Goal: Task Accomplishment & Management: Complete application form

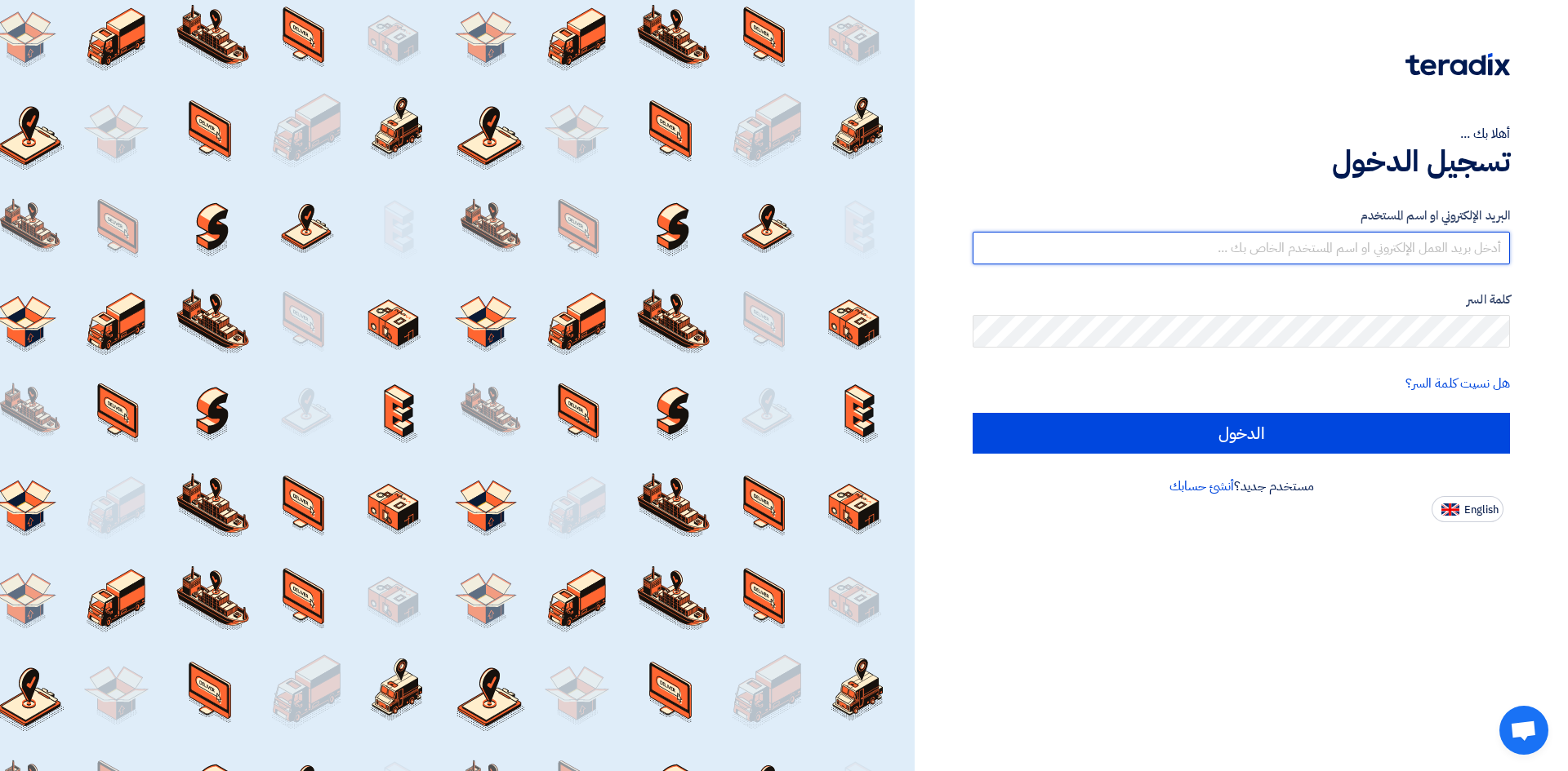
click at [1370, 241] on input "text" at bounding box center [1241, 249] width 537 height 33
type input "b.alghamdi@wnees.sa"
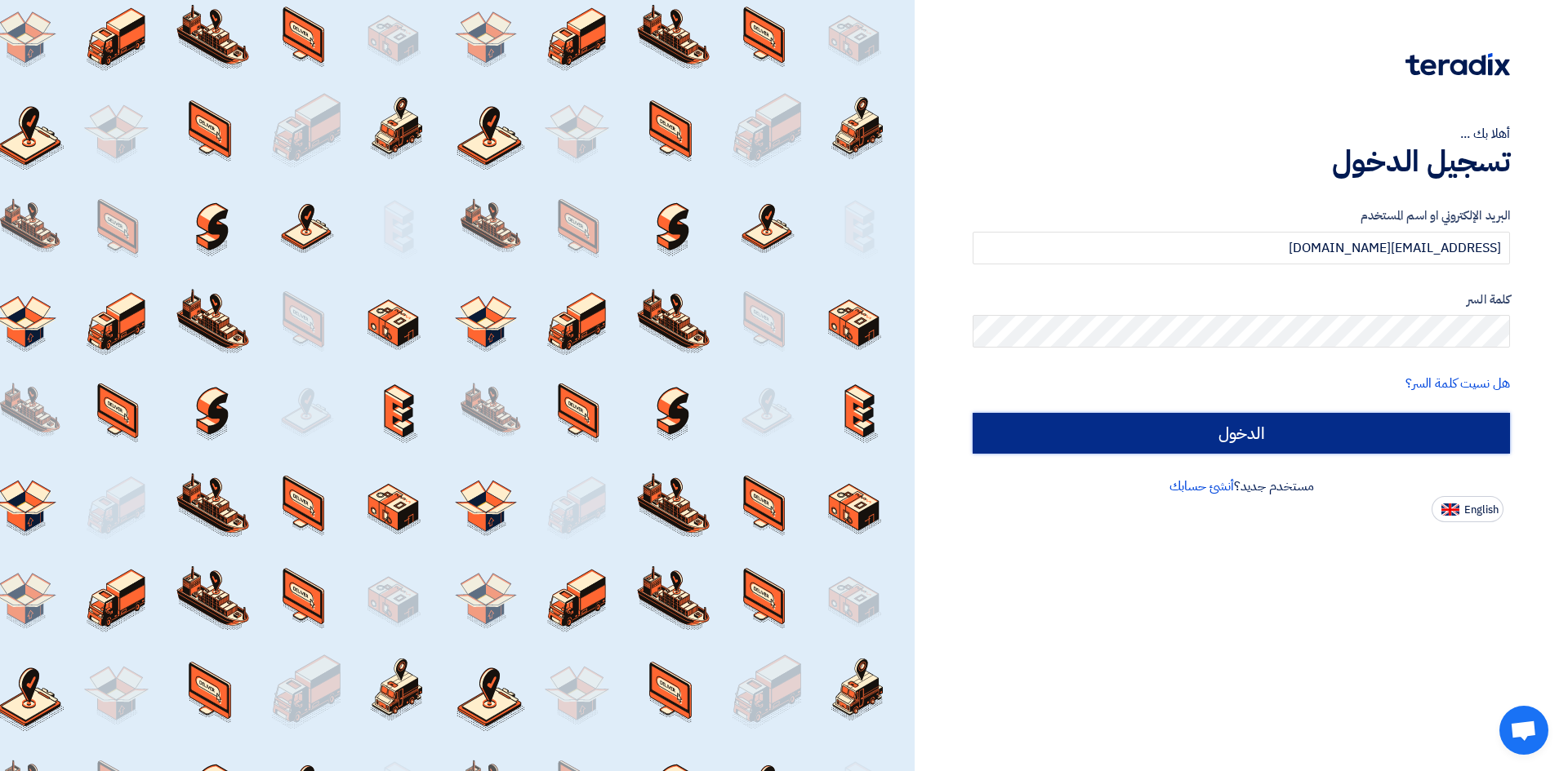
click at [1257, 440] on input "الدخول" at bounding box center [1241, 433] width 537 height 41
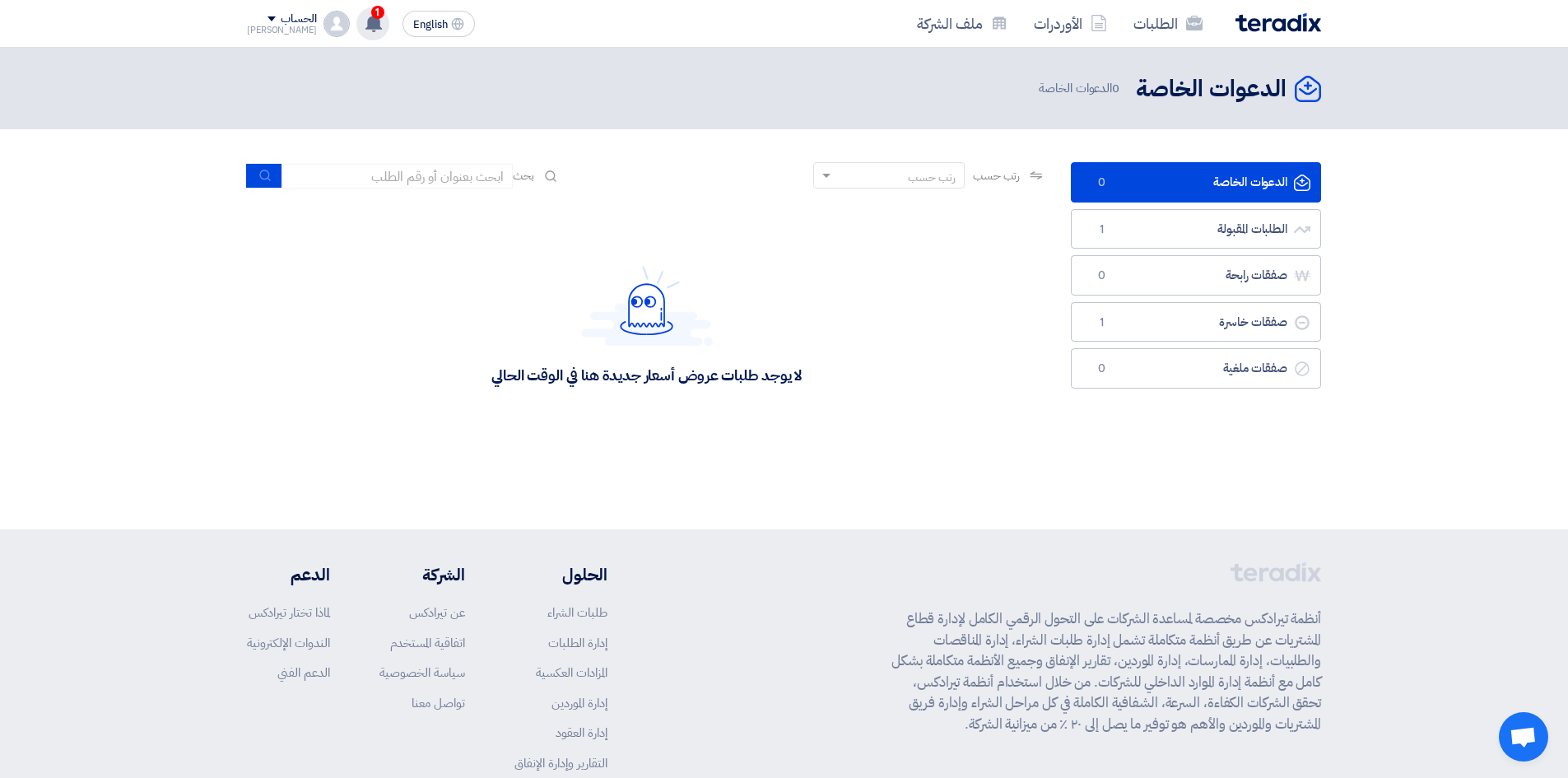
click at [365, 23] on use at bounding box center [373, 23] width 17 height 18
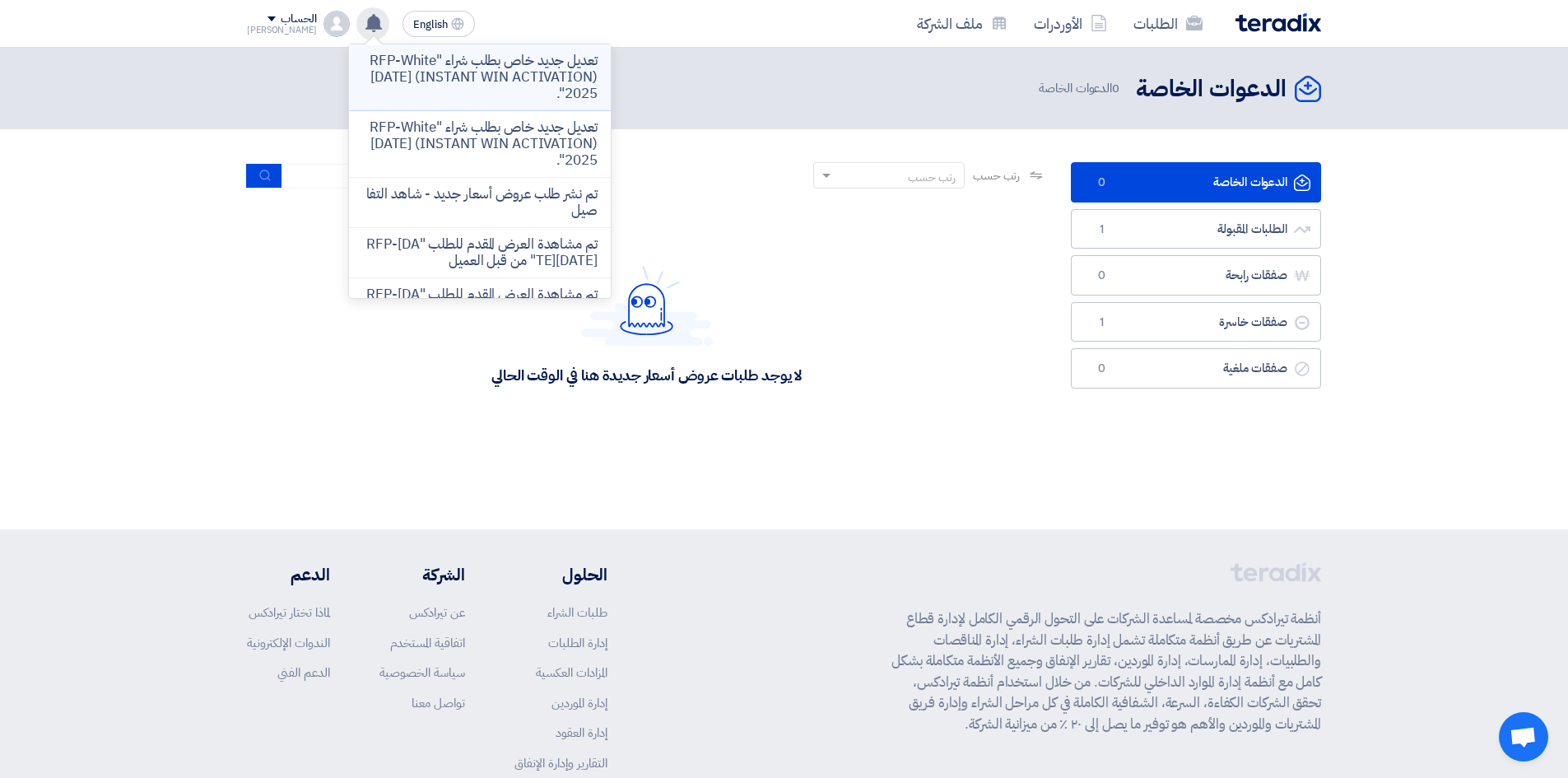
click at [523, 59] on p "تعديل جديد خاص بطلب شراء "RFP-White [DATE] (INSTANT WIN ACTIVATION) 2025"." at bounding box center [480, 77] width 235 height 49
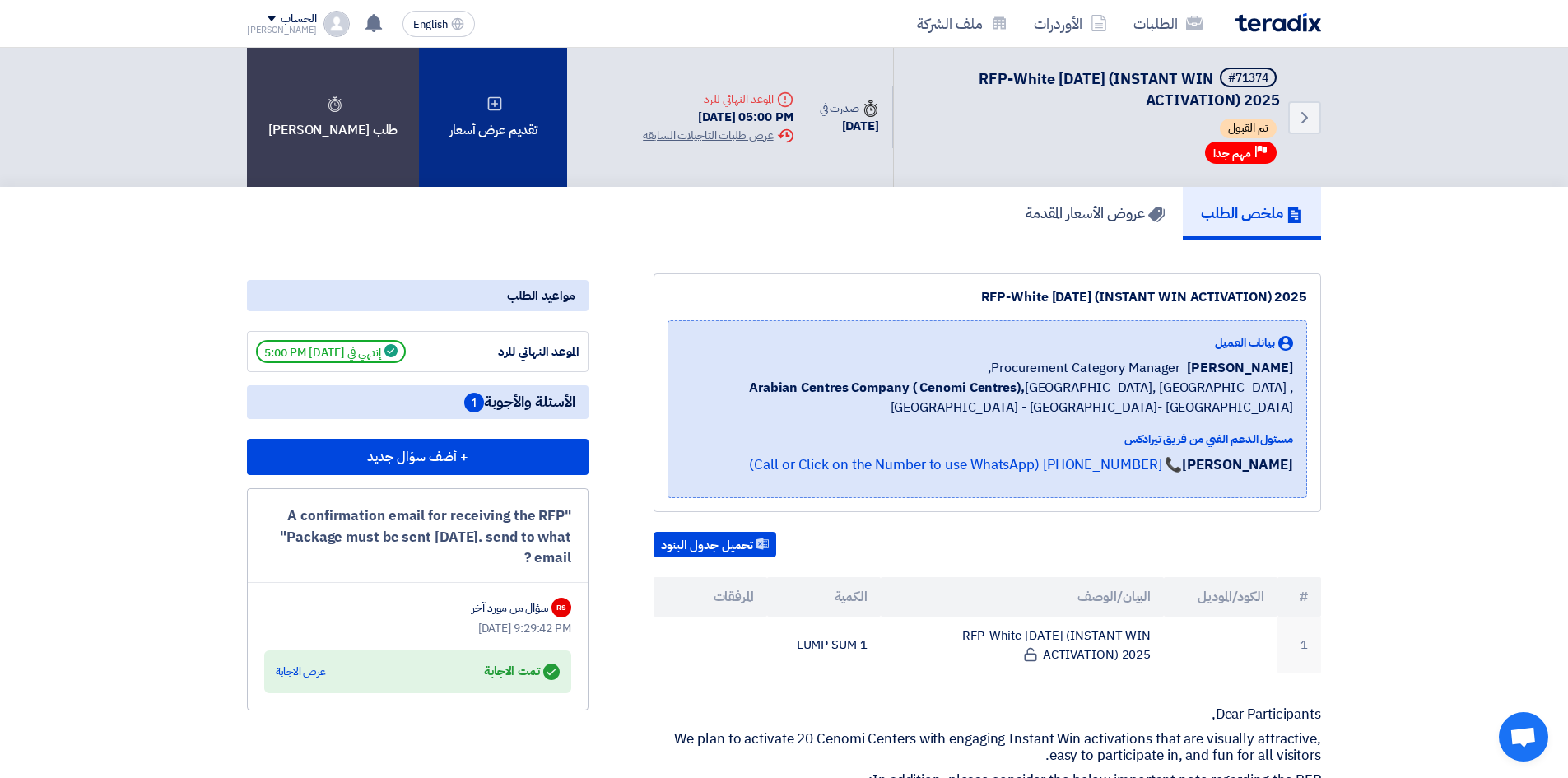
click at [527, 116] on div "تقديم عرض أسعار" at bounding box center [493, 118] width 148 height 139
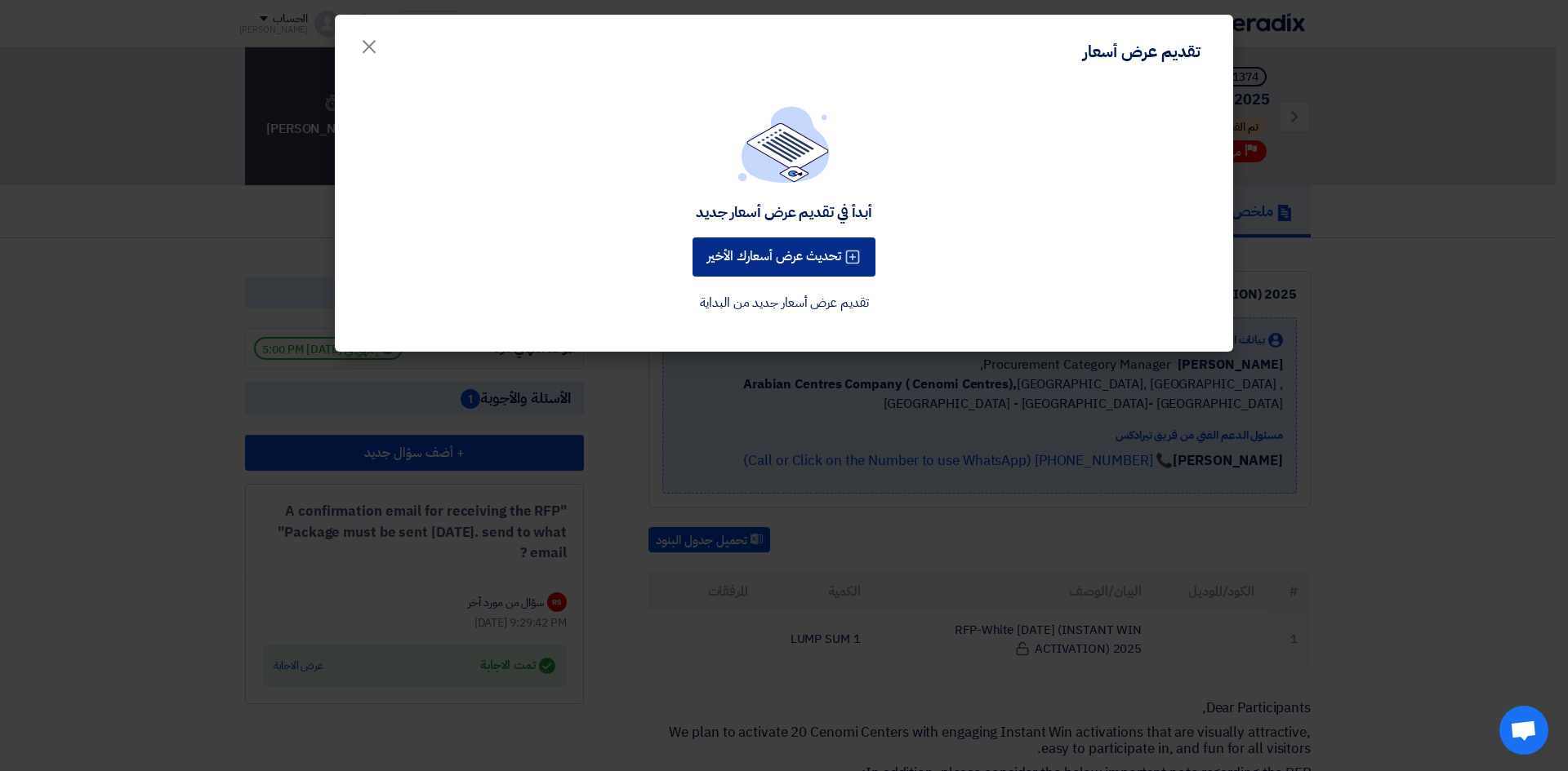
click at [811, 269] on button "تحديث عرض أسعارك الأخير" at bounding box center [784, 257] width 183 height 39
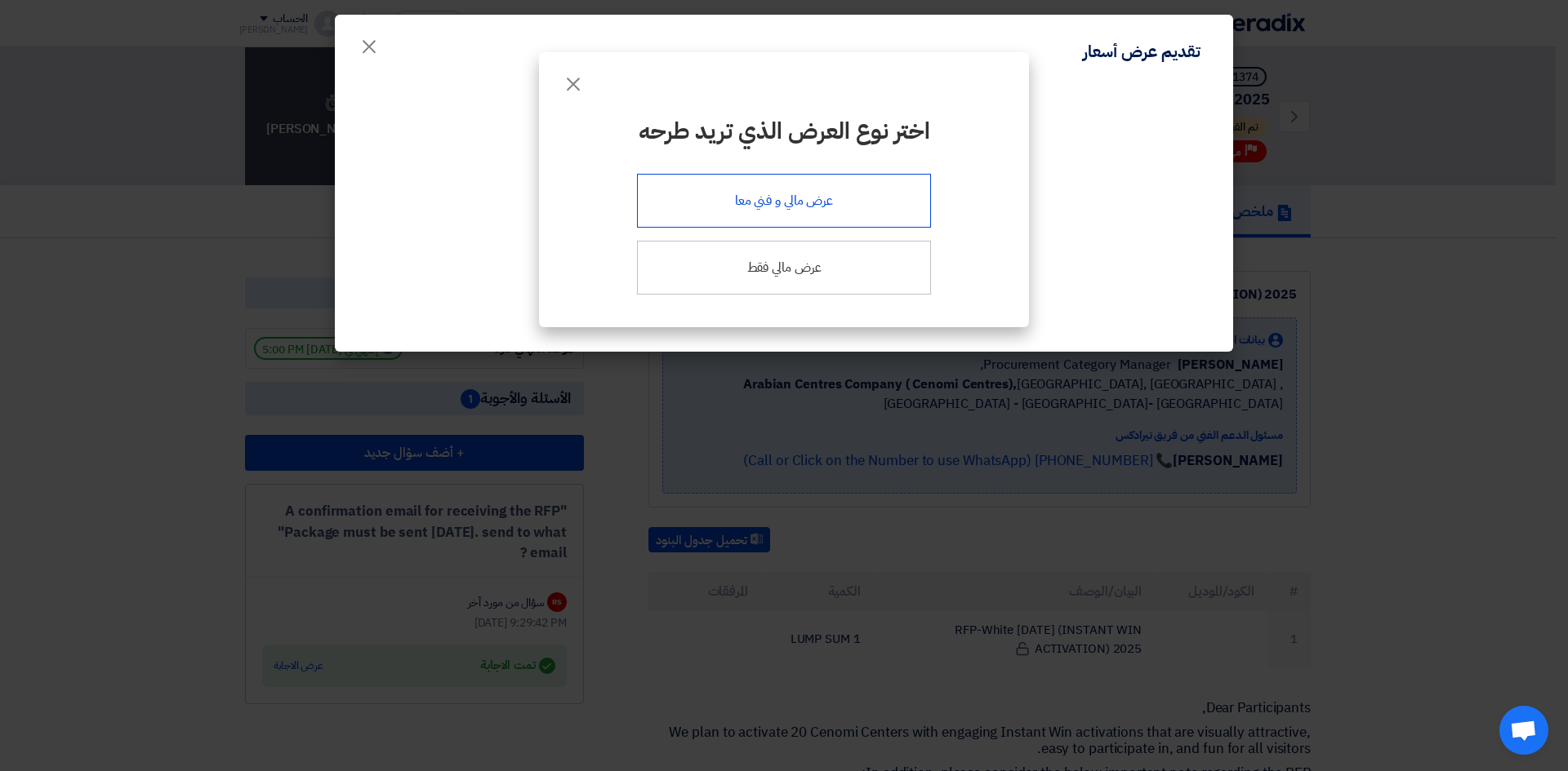
click at [862, 204] on div "عرض مالي و فني معا" at bounding box center [784, 200] width 294 height 53
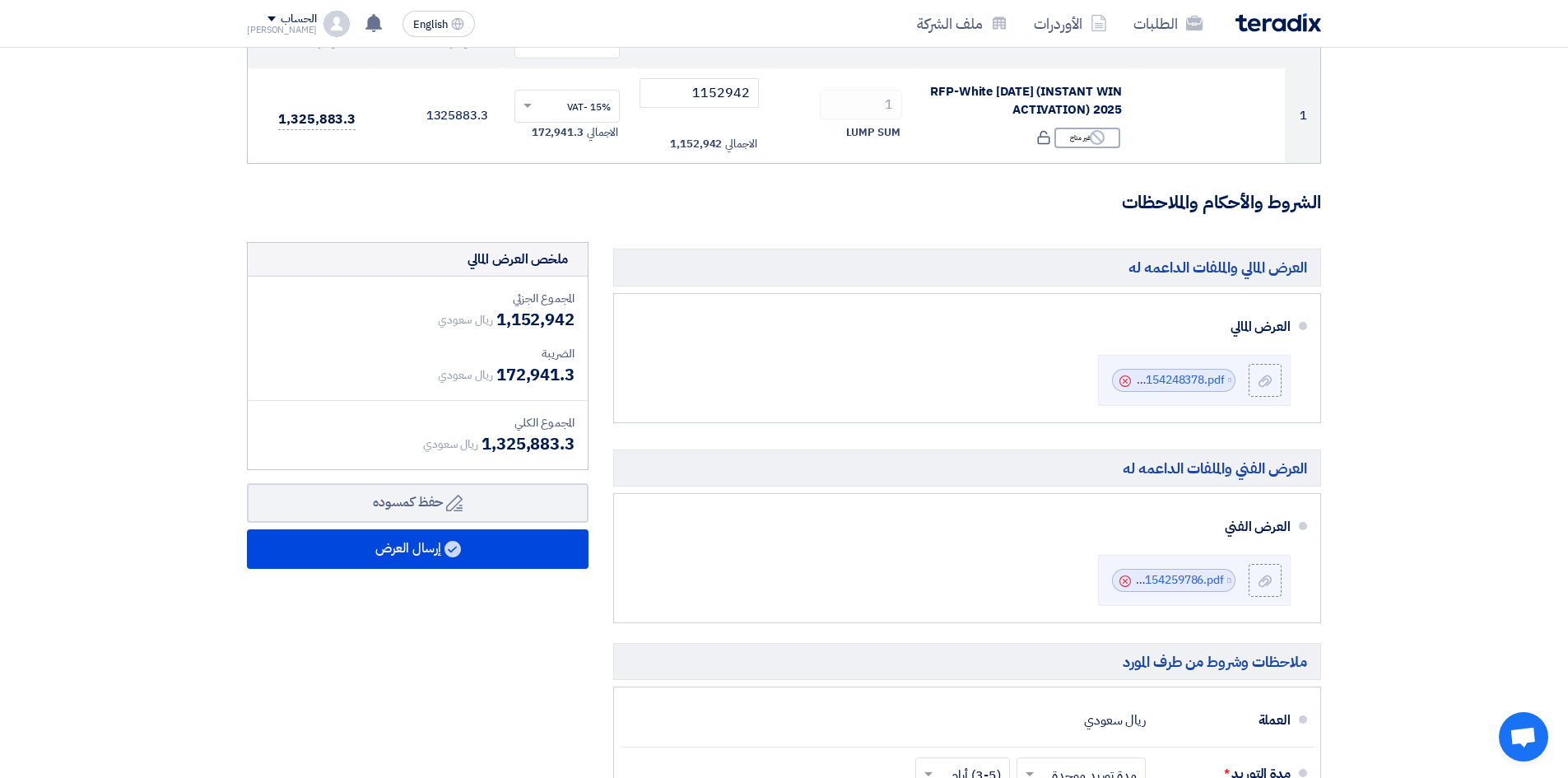
scroll to position [247, 0]
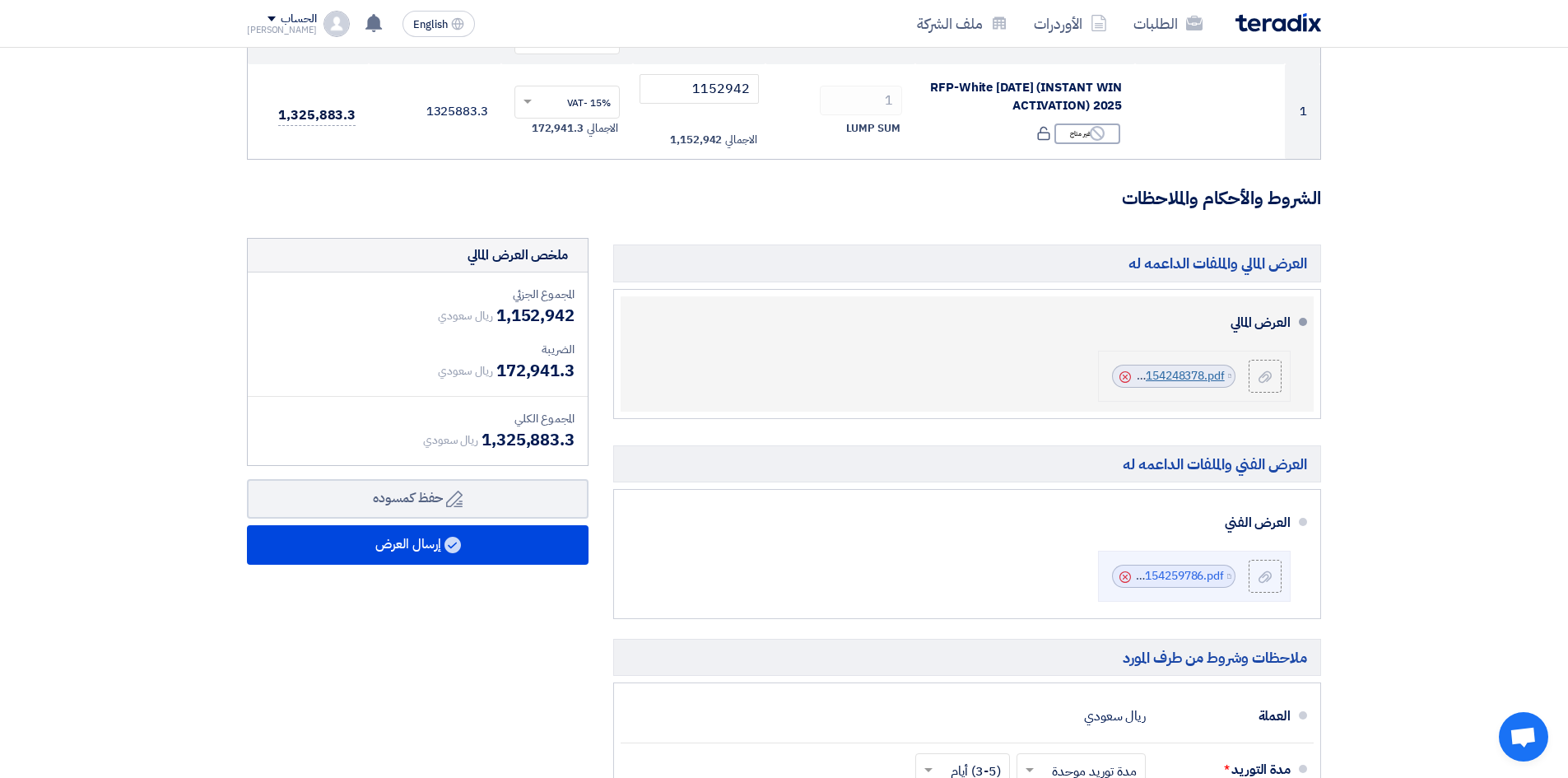
click at [1197, 368] on link "Cenomi_White_Friday____Repaired__1759154248378.pdf" at bounding box center [1072, 376] width 305 height 18
click at [1123, 374] on icon "Cancel" at bounding box center [1125, 377] width 12 height 12
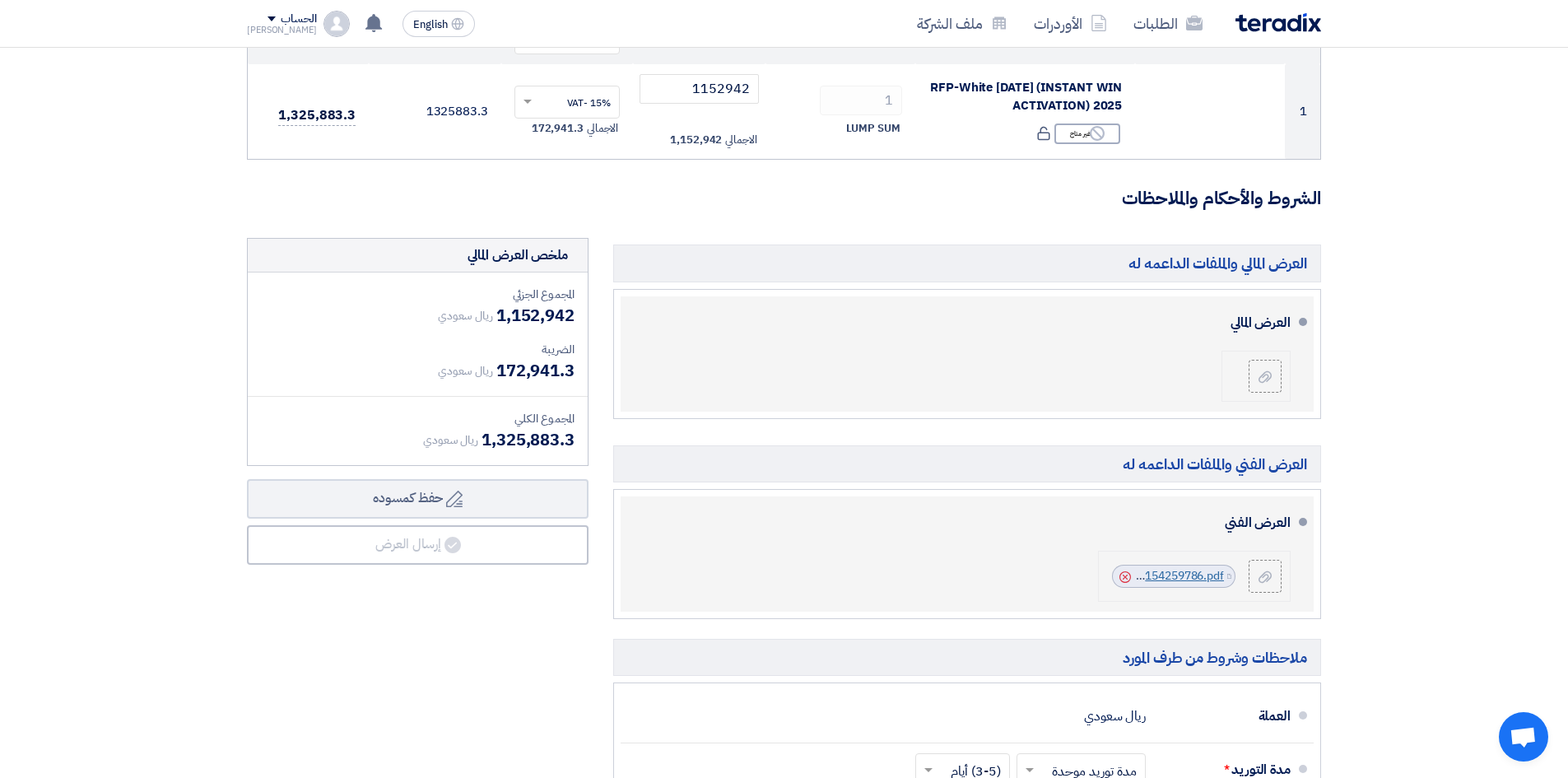
click at [1160, 581] on link "Cenomi_BOQ__White_Friday_1759154259786.pdf" at bounding box center [1093, 576] width 261 height 18
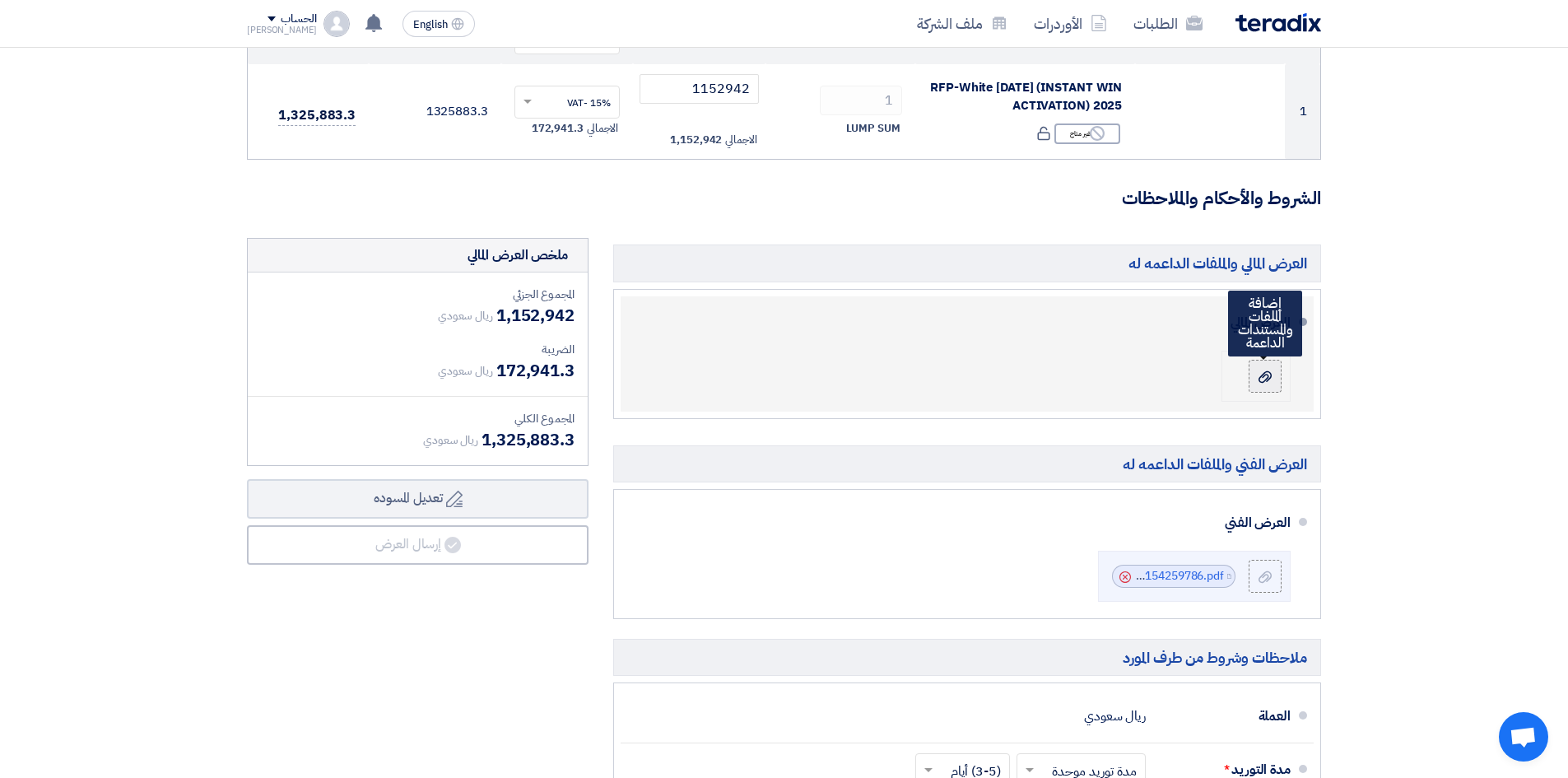
click at [1273, 368] on div at bounding box center [1265, 376] width 20 height 17
click at [0, 0] on input "file" at bounding box center [0, 0] width 0 height 0
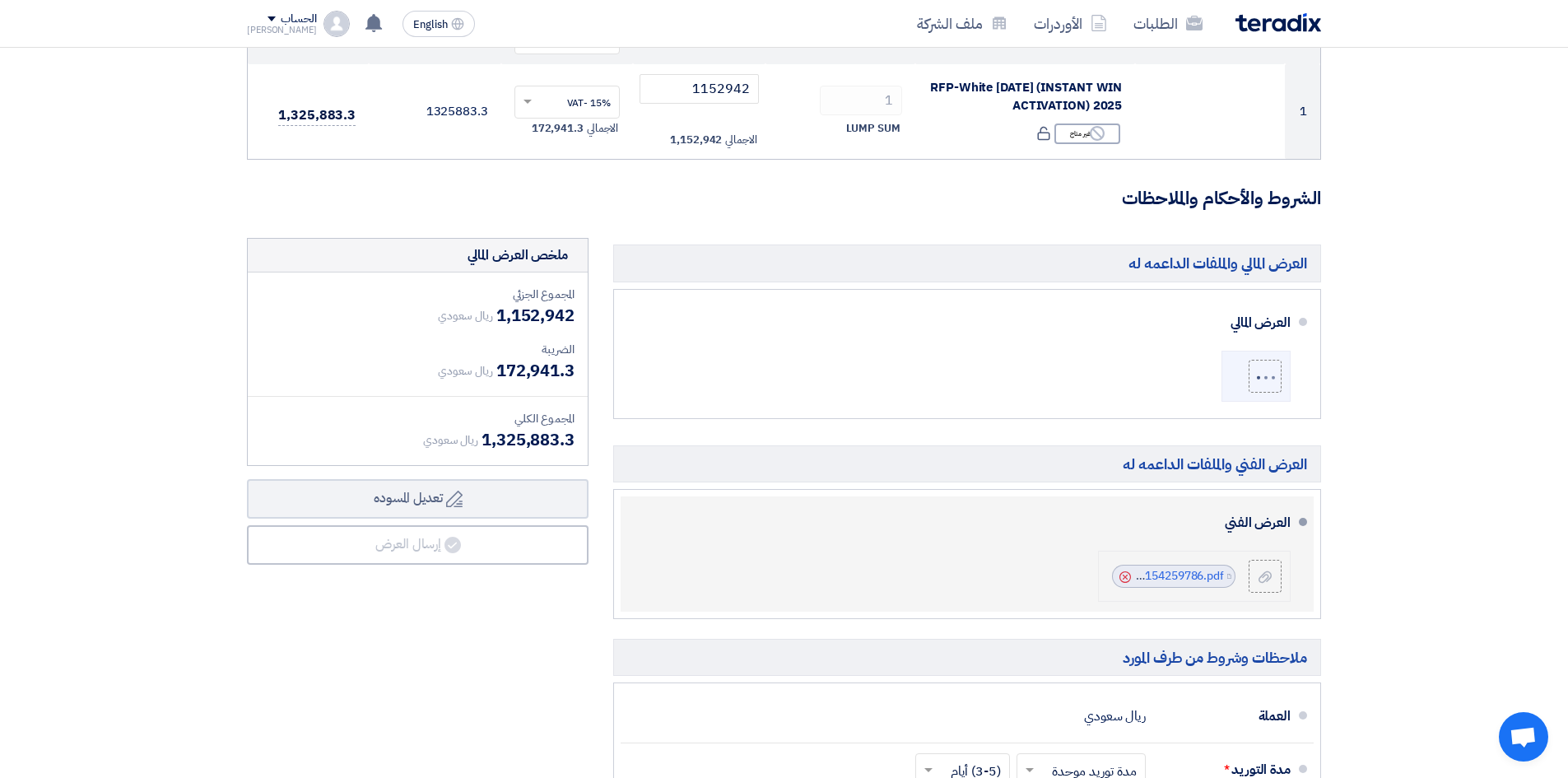
click at [1123, 573] on use at bounding box center [1125, 577] width 12 height 12
click at [1268, 571] on icon at bounding box center [1264, 577] width 13 height 13
click at [0, 0] on input "file" at bounding box center [0, 0] width 0 height 0
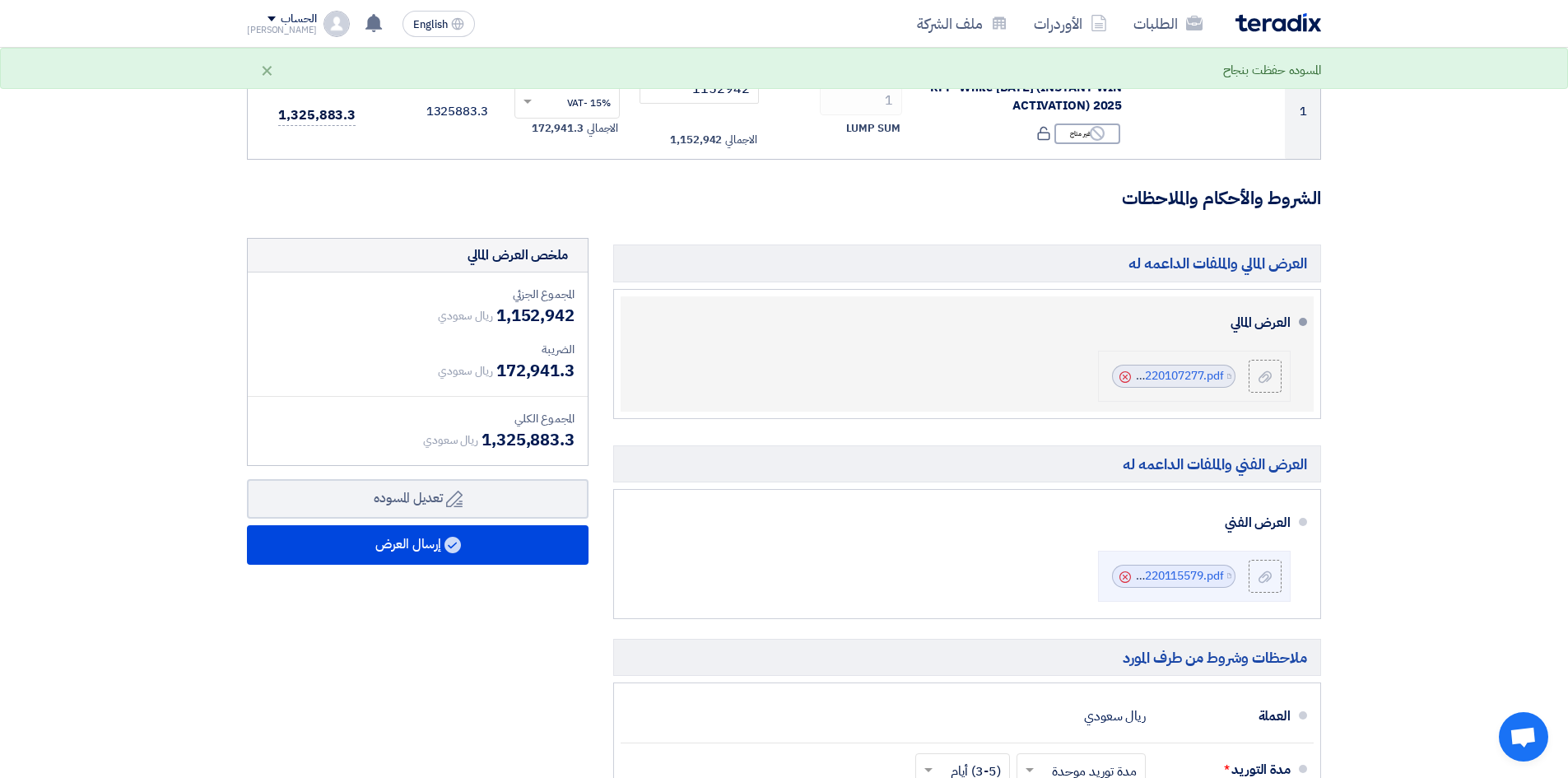
click at [1125, 374] on icon "Cancel" at bounding box center [1125, 377] width 12 height 12
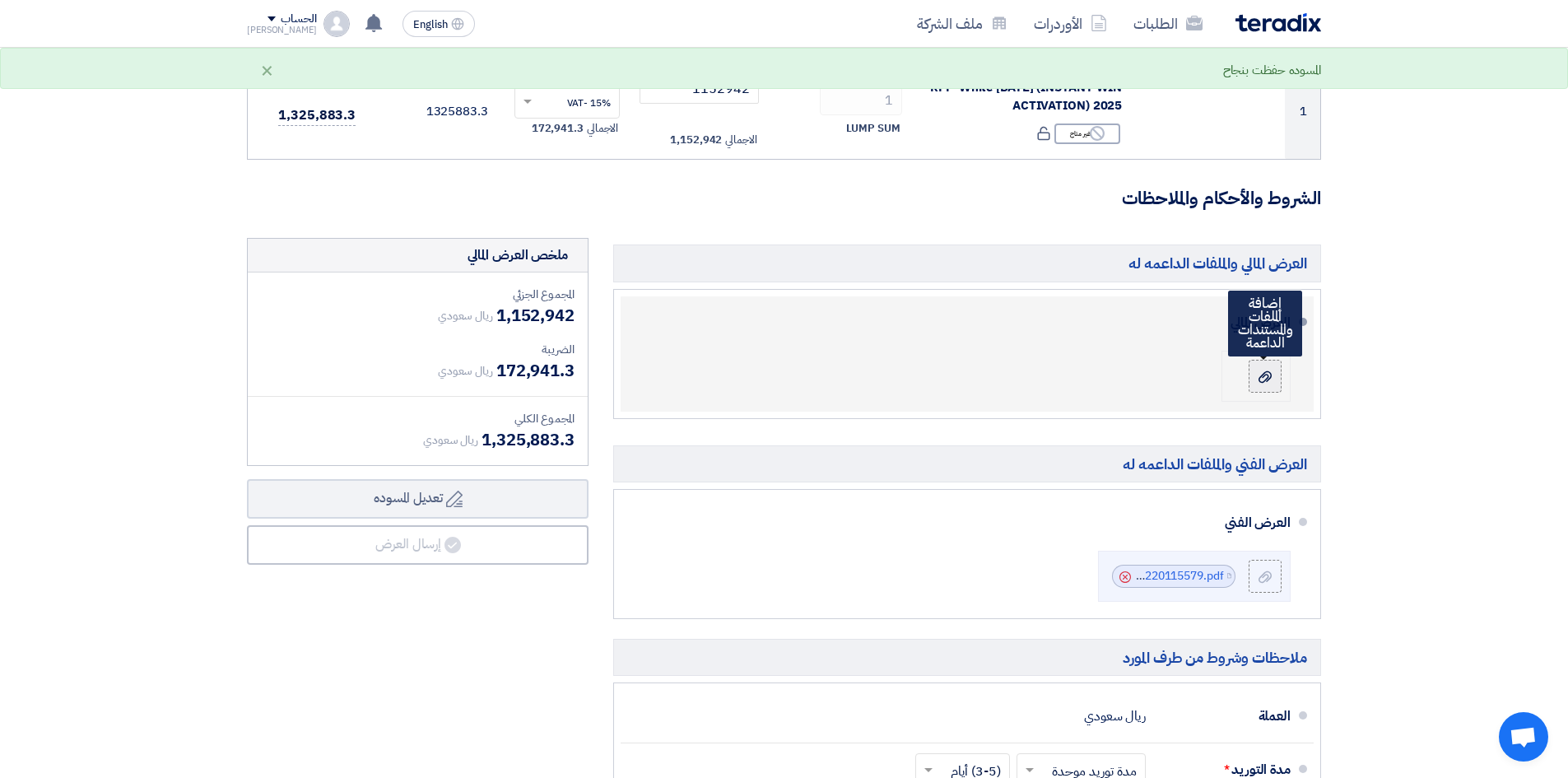
click at [1268, 366] on label at bounding box center [1265, 376] width 33 height 33
click at [0, 0] on input "file" at bounding box center [0, 0] width 0 height 0
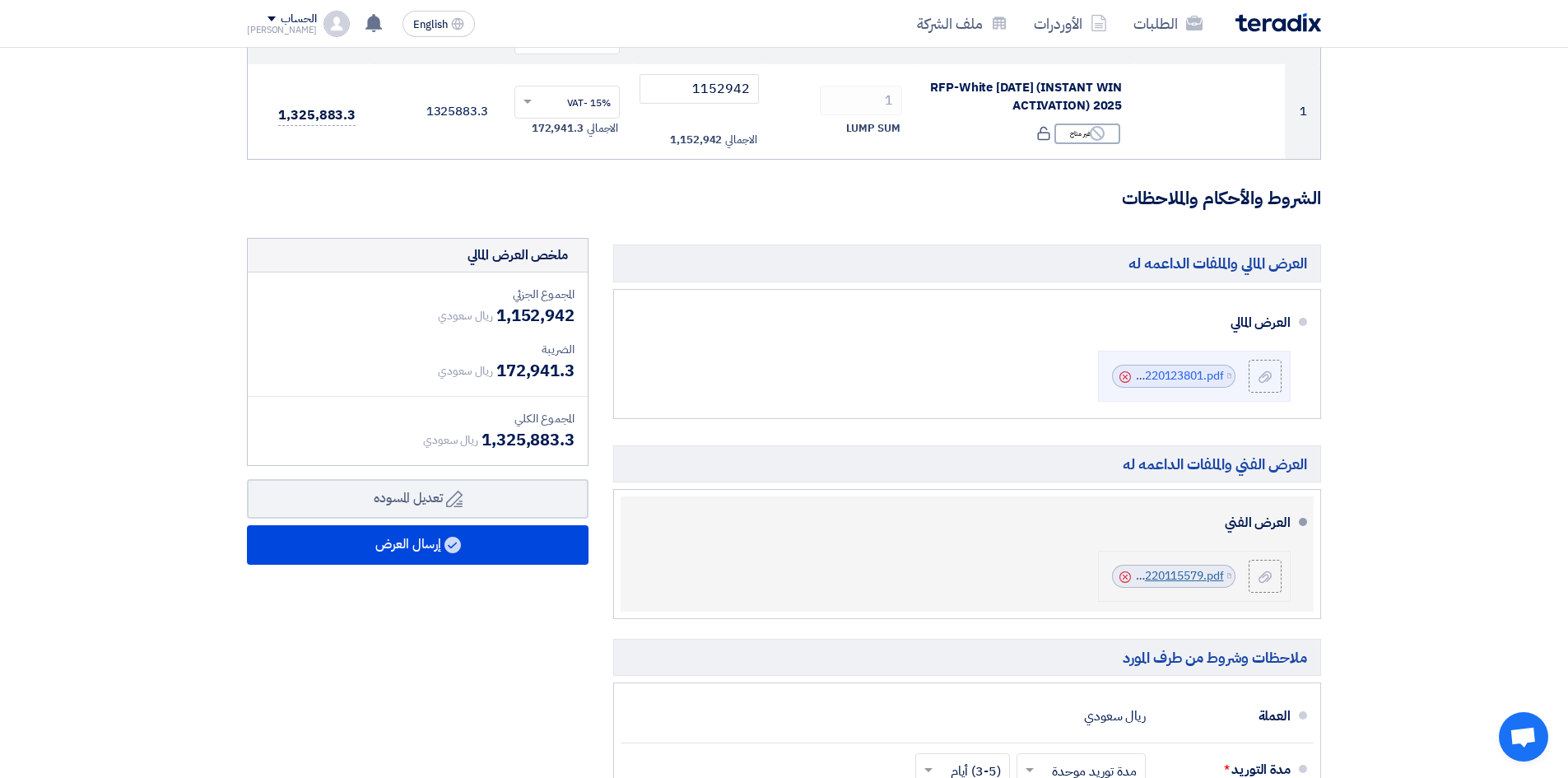
click at [1167, 573] on link "CenomiBOQWhiteFriday_1759220115579.pdf" at bounding box center [1105, 576] width 237 height 18
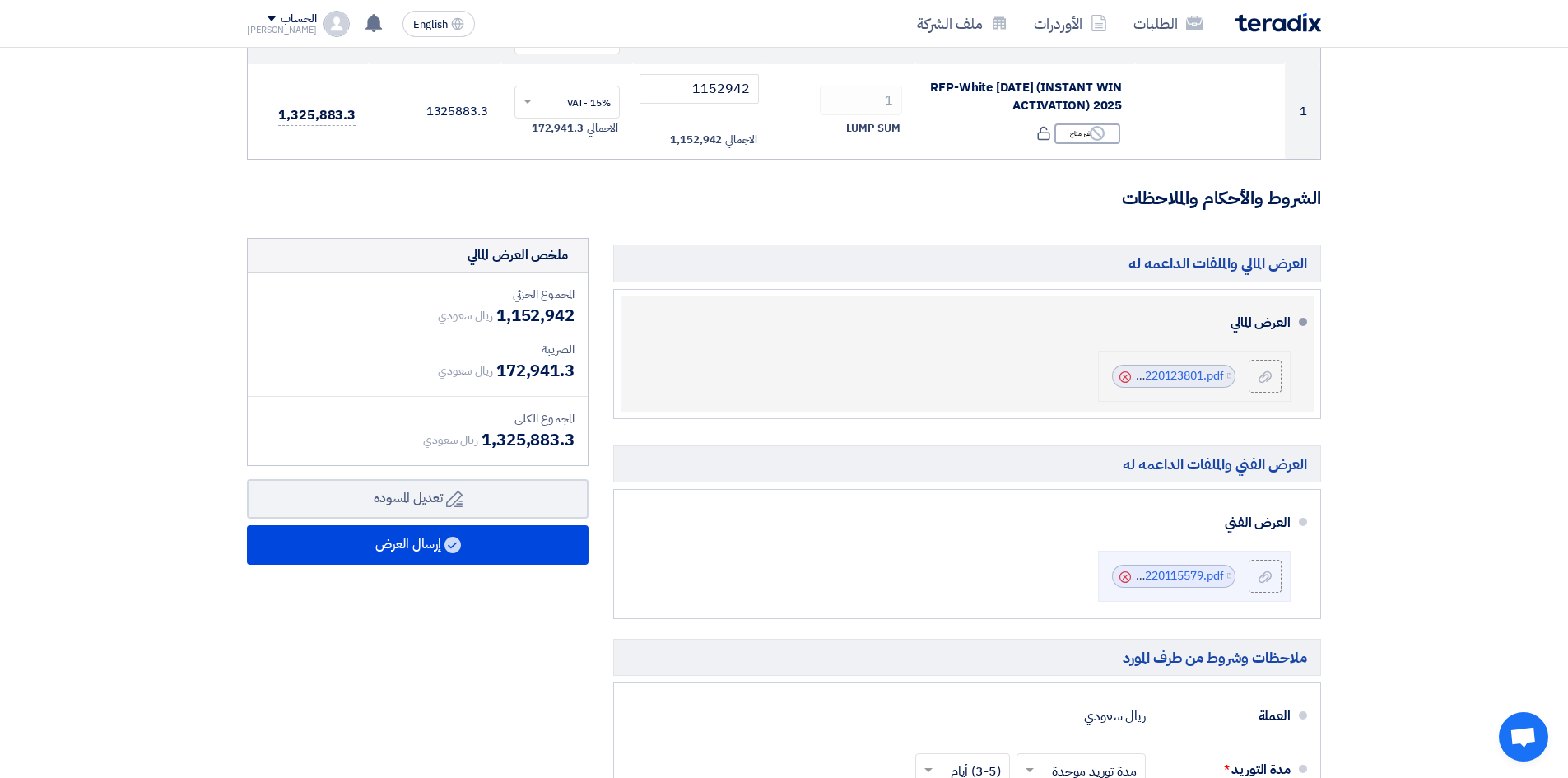
click at [1123, 376] on icon "Cancel" at bounding box center [1125, 377] width 12 height 12
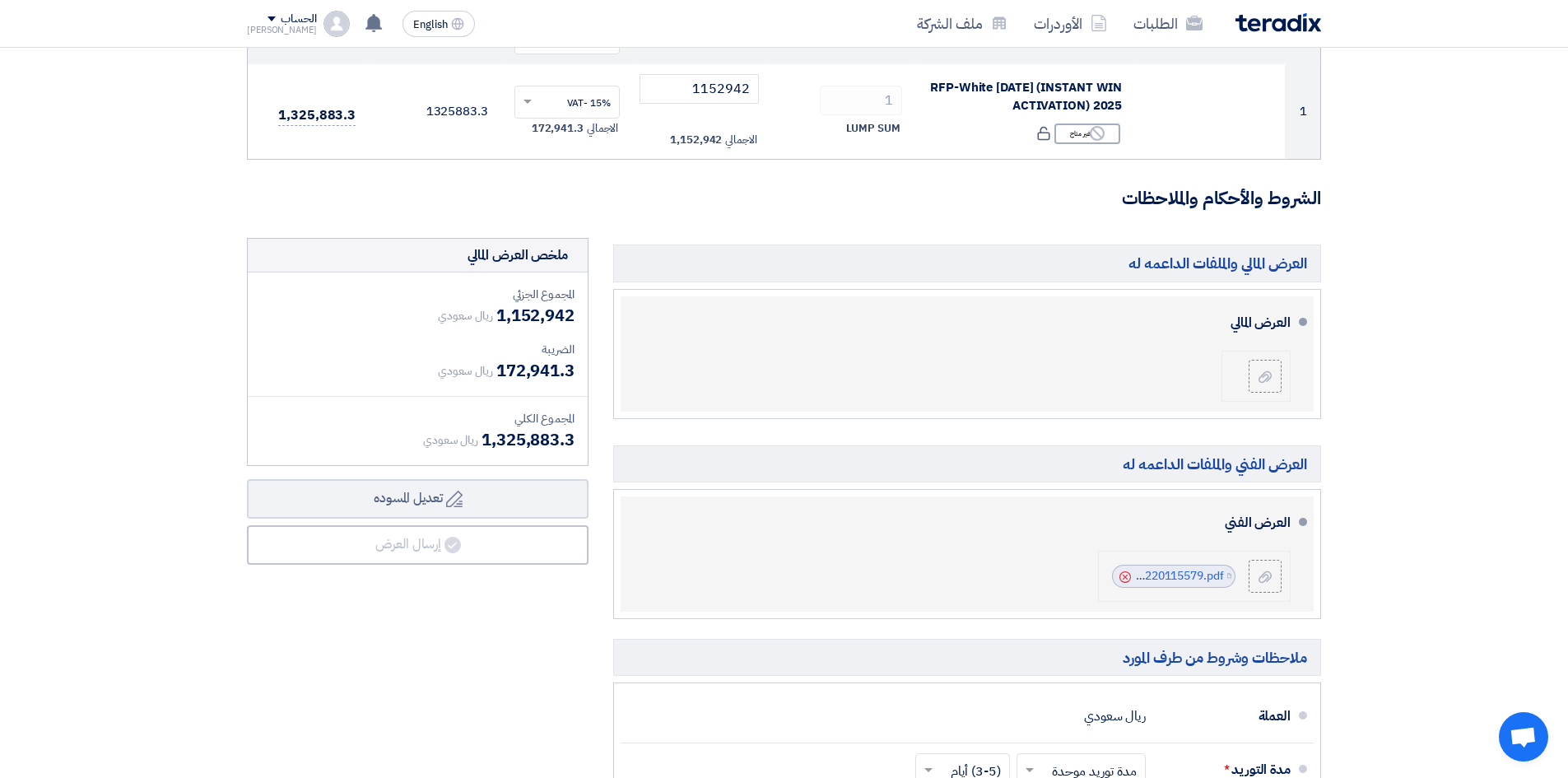
click at [1125, 572] on use at bounding box center [1125, 577] width 12 height 12
click at [1272, 573] on div at bounding box center [1265, 576] width 20 height 17
click at [0, 0] on input "file" at bounding box center [0, 0] width 0 height 0
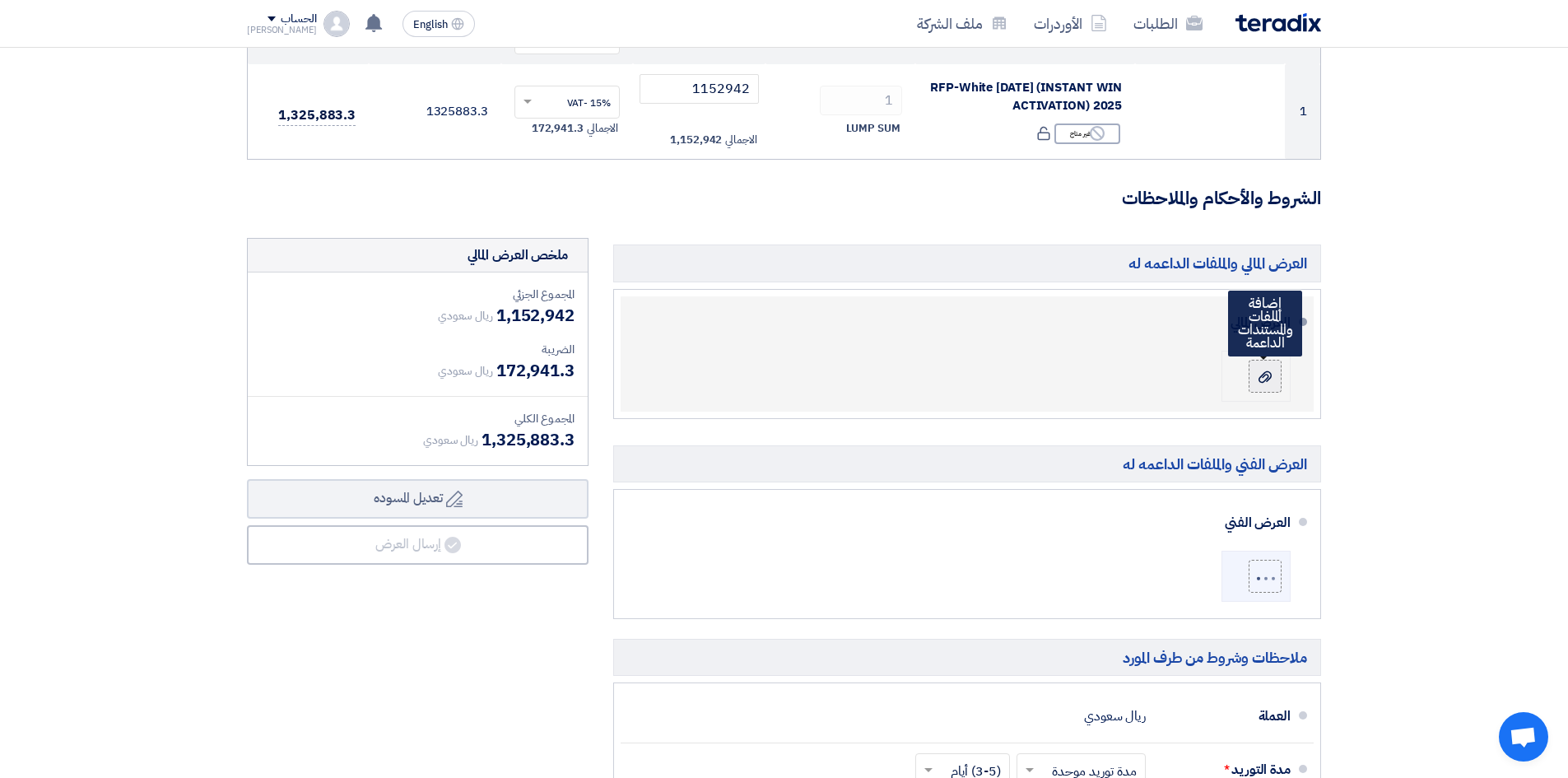
click at [1267, 379] on icon at bounding box center [1264, 376] width 13 height 13
click at [0, 0] on input "file" at bounding box center [0, 0] width 0 height 0
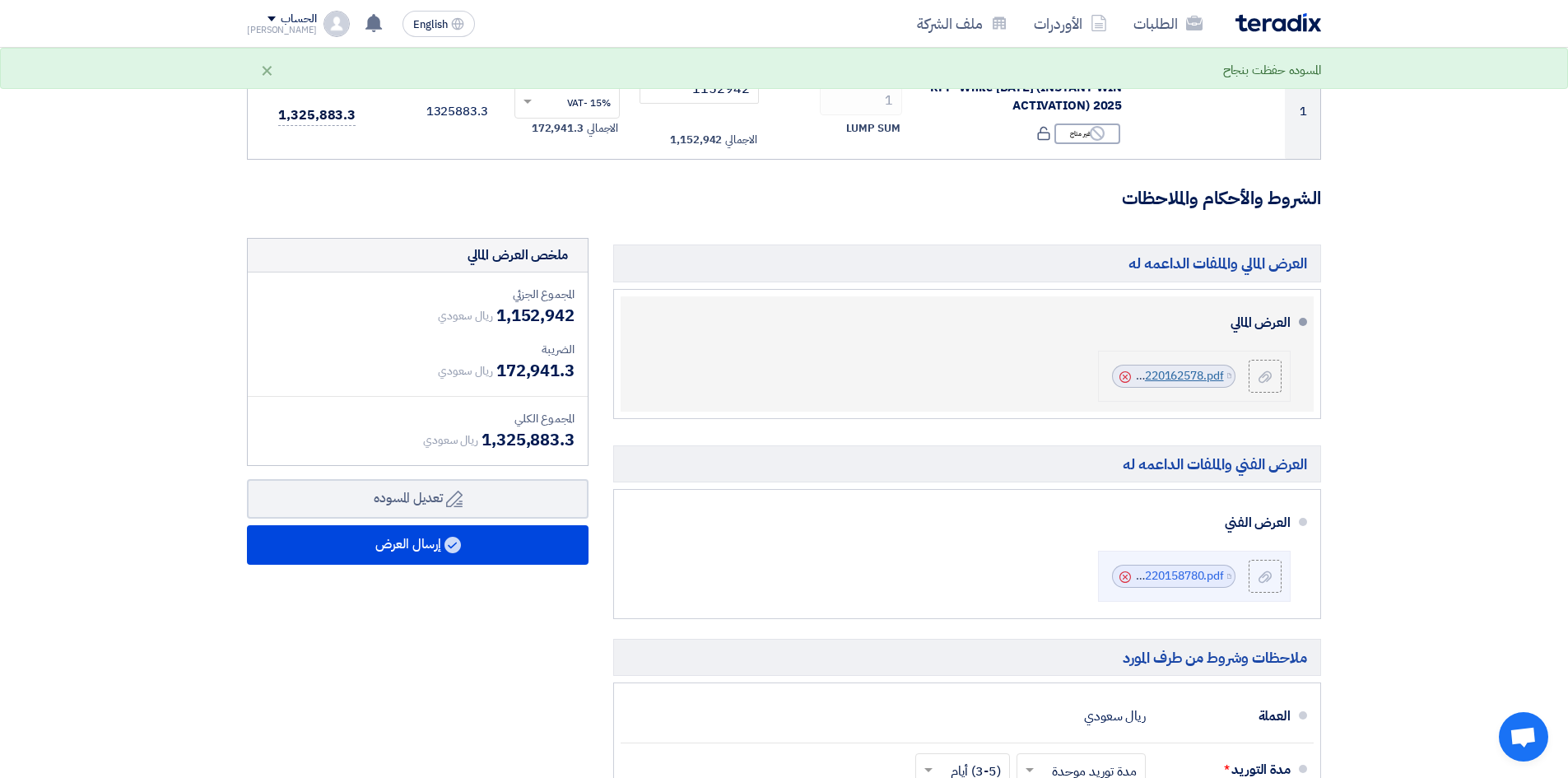
click at [1160, 380] on link "CenomiBOQWhiteFriday_1759220162578.pdf" at bounding box center [1105, 376] width 237 height 18
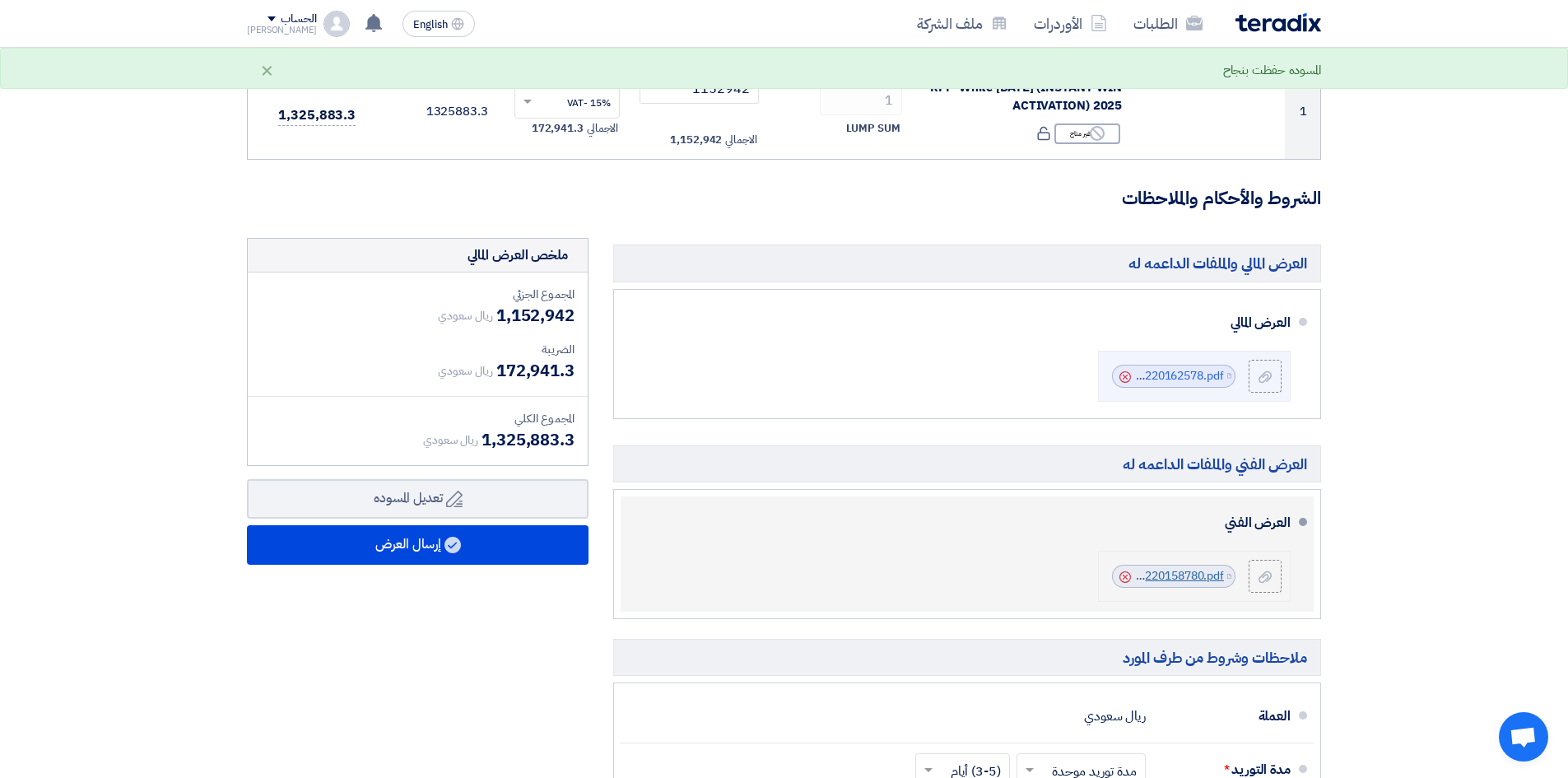
click at [1192, 571] on link "CenomiWhiteFridayRepaired_1759220158780.pdf" at bounding box center [1093, 576] width 261 height 18
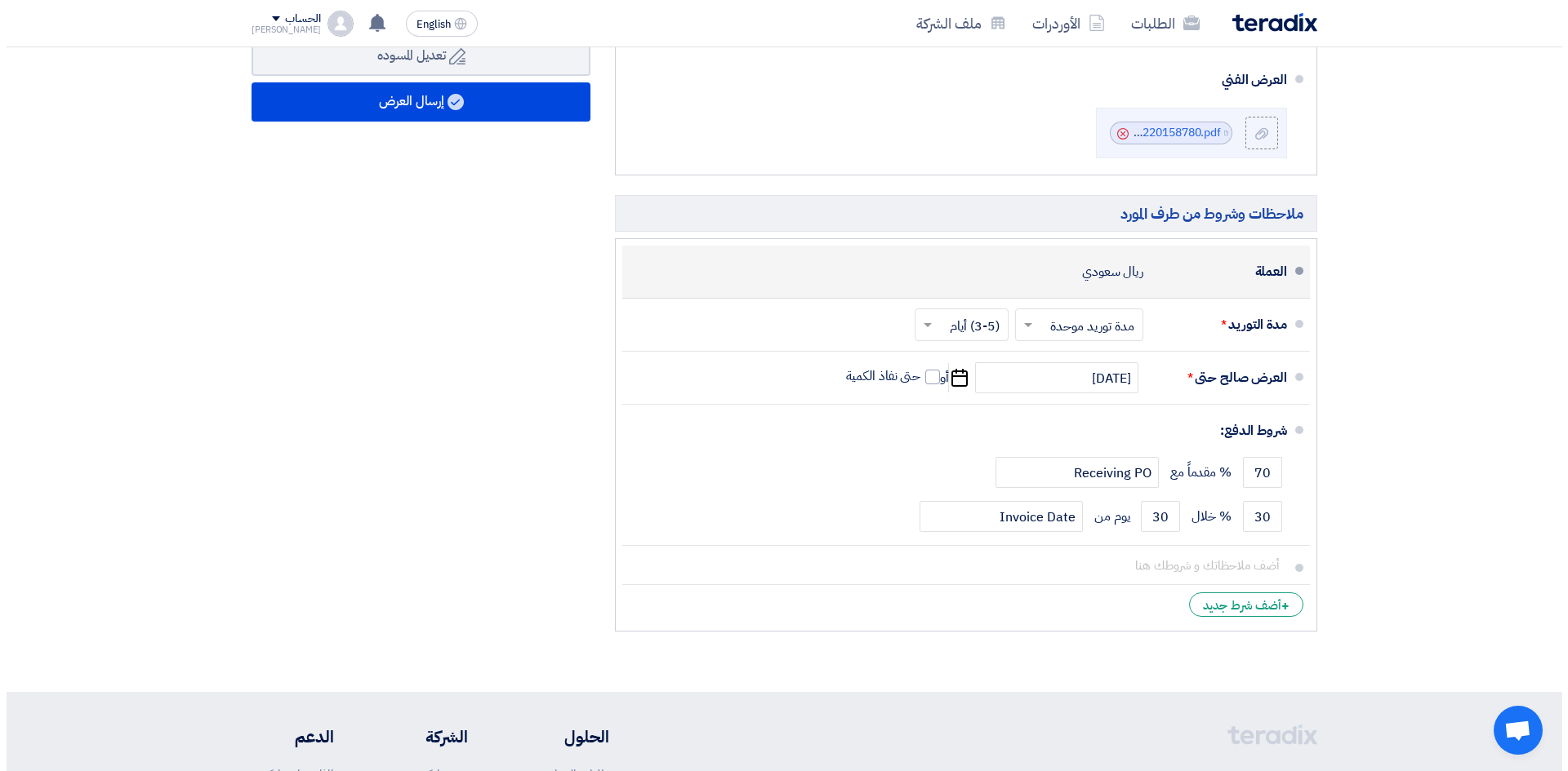
scroll to position [489, 0]
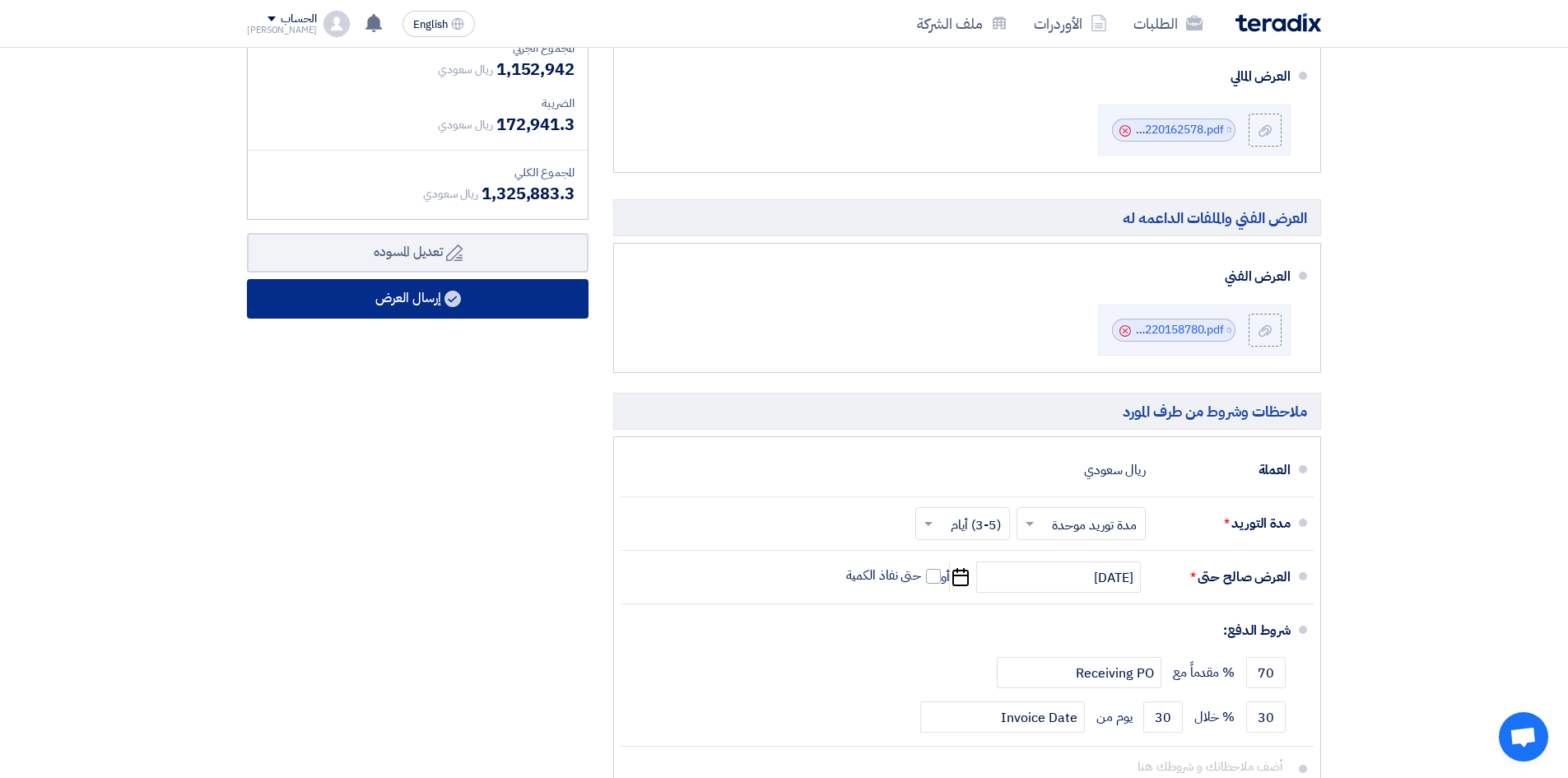
click at [450, 305] on use at bounding box center [452, 299] width 17 height 17
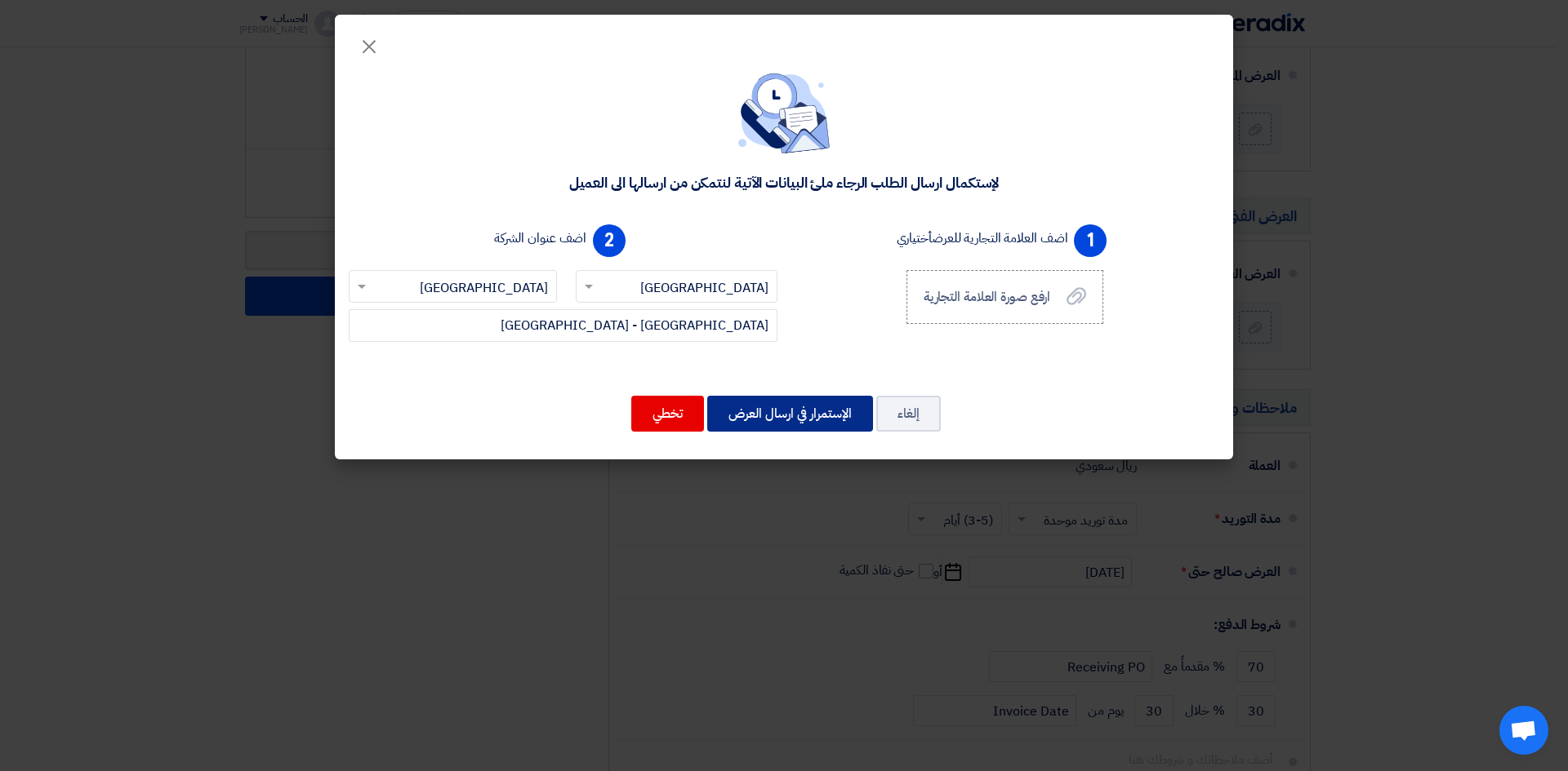
click at [809, 412] on button "الإستمرار في ارسال العرض" at bounding box center [790, 414] width 166 height 36
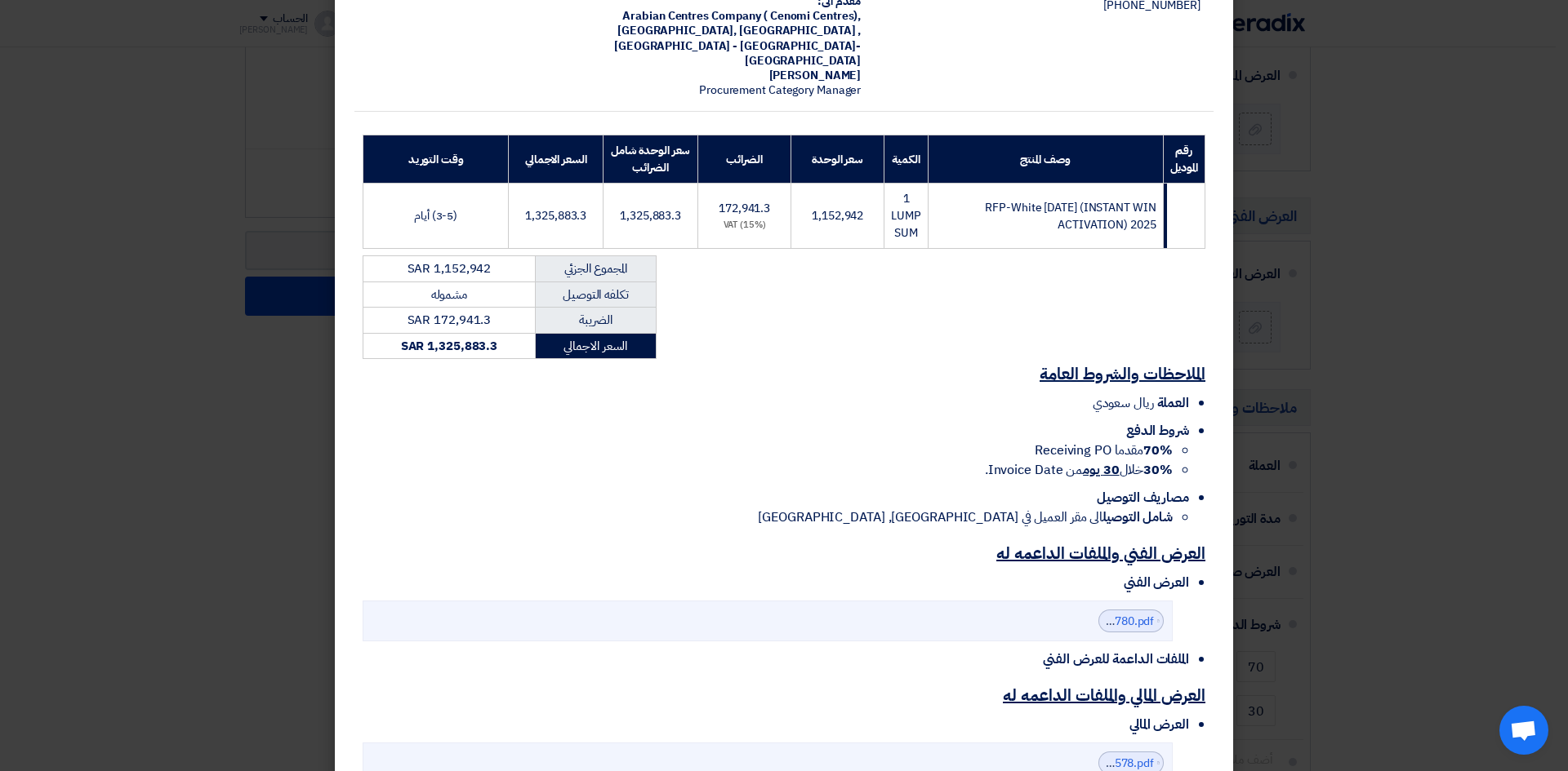
scroll to position [271, 0]
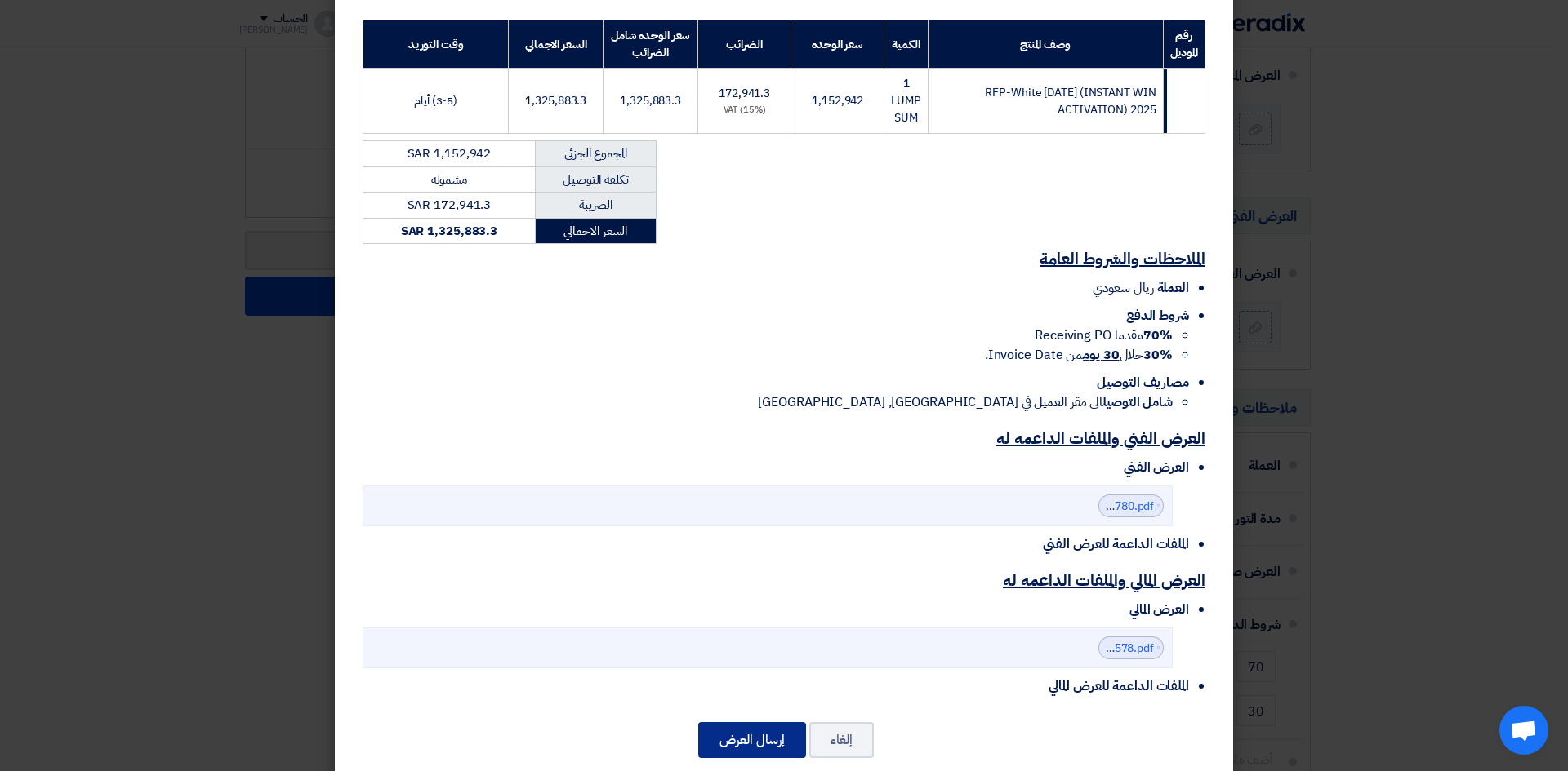
click at [762, 722] on button "إرسال العرض" at bounding box center [752, 740] width 108 height 36
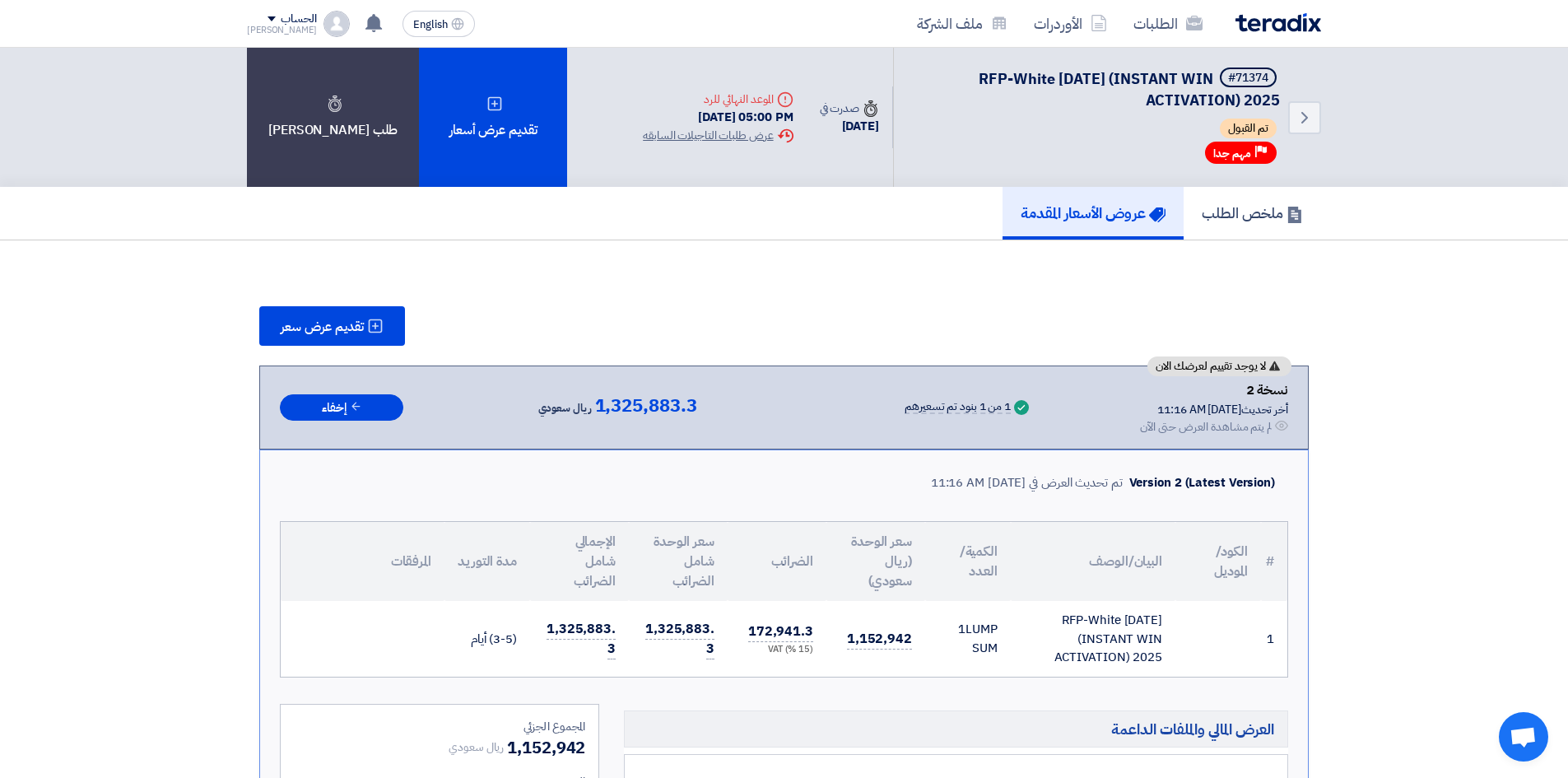
drag, startPoint x: 882, startPoint y: 414, endPoint x: 1033, endPoint y: 388, distance: 153.2
click at [1033, 388] on div "لا يوجد تقييم لعرضك الان نسخة 2 أخر تحديث 30 Sep 2025, 11:16 AM Offer is Seen ل…" at bounding box center [784, 408] width 1009 height 56
click at [1055, 308] on div "تقديم عرض سعر" at bounding box center [784, 326] width 1050 height 39
drag, startPoint x: 912, startPoint y: 240, endPoint x: 1236, endPoint y: 195, distance: 327.1
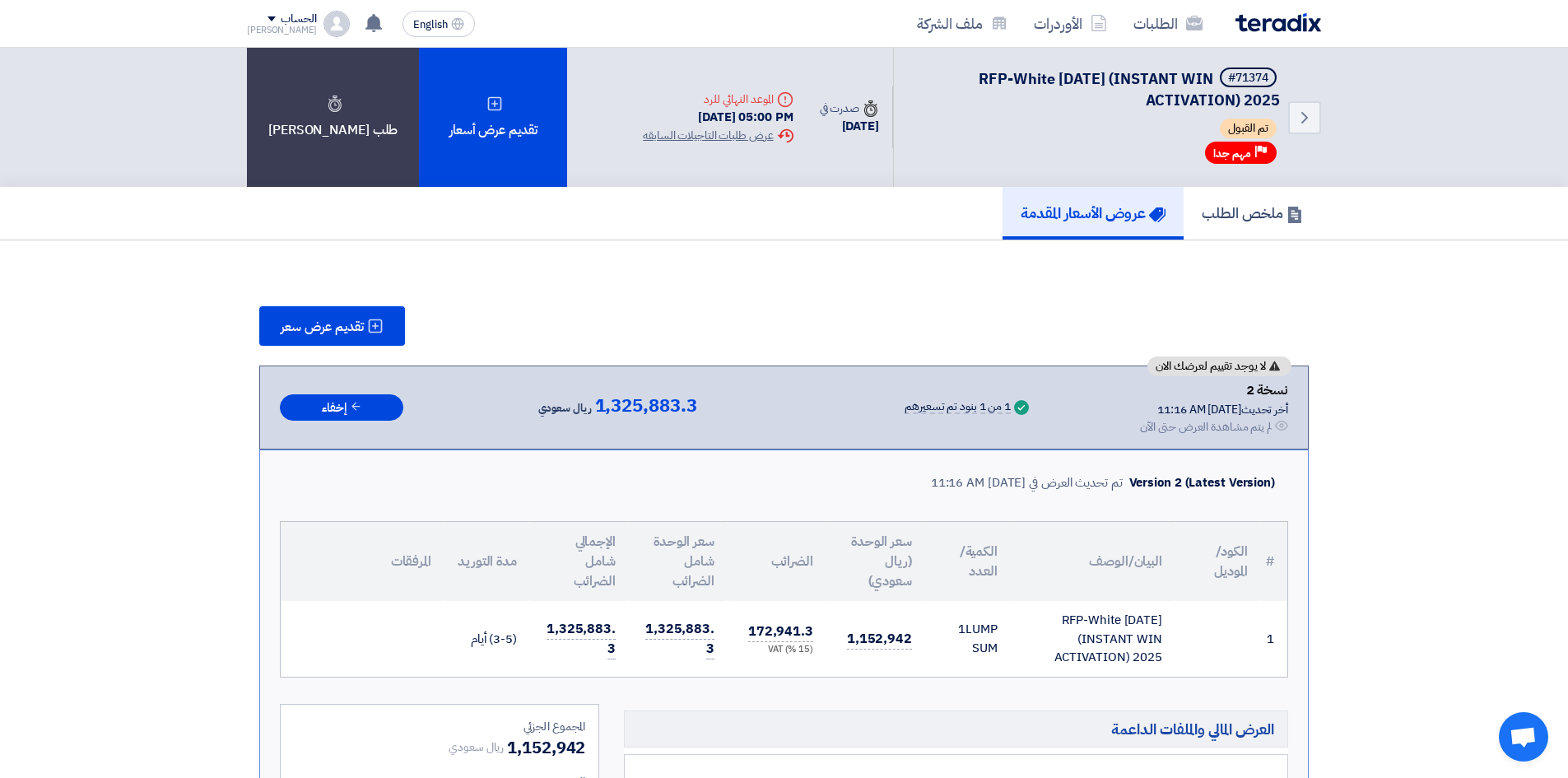
drag, startPoint x: 517, startPoint y: 401, endPoint x: 686, endPoint y: 406, distance: 169.1
click at [686, 406] on div "لا يوجد تقييم لعرضك الان نسخة 2 أخر تحديث 30 Sep 2025, 11:16 AM Offer is Seen ل…" at bounding box center [784, 408] width 1009 height 56
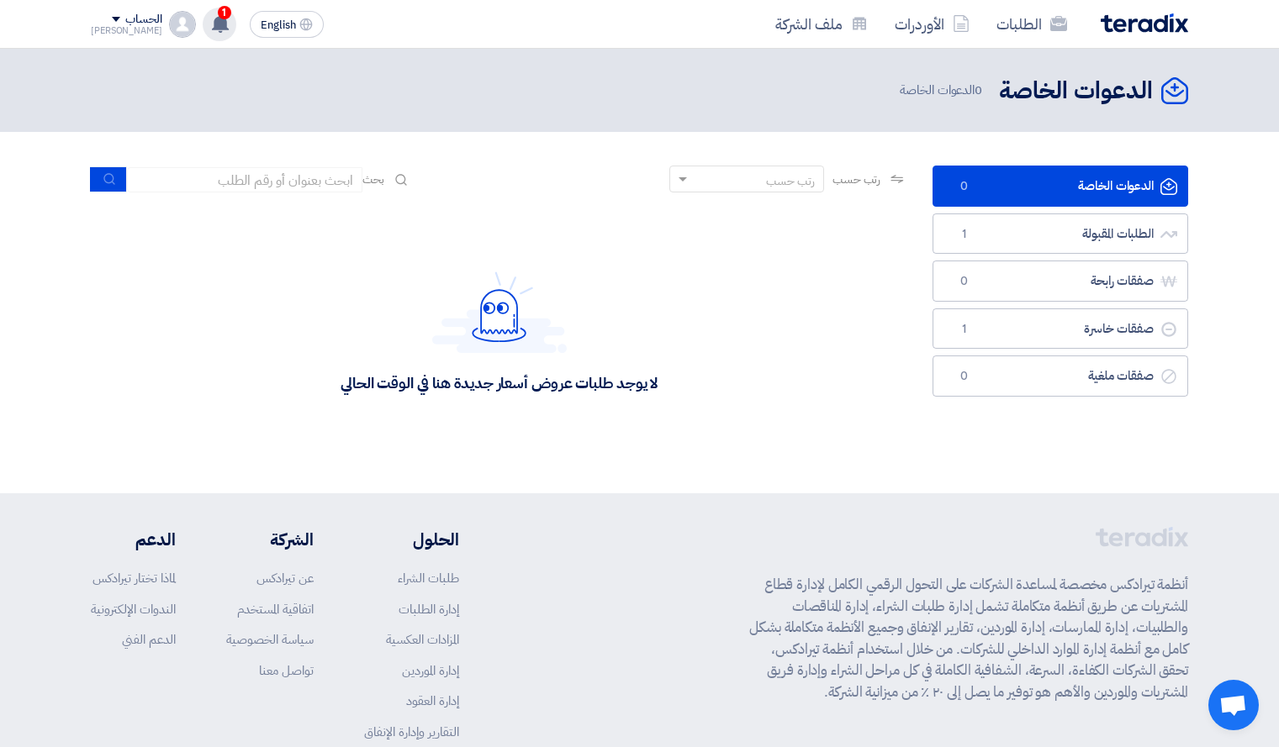
click at [203, 15] on div "1 تعديل جديد خاص بطلب شراء "RFP-White Friday (INSTANT WIN ACTIVATION) 2025". 27…" at bounding box center [220, 25] width 34 height 34
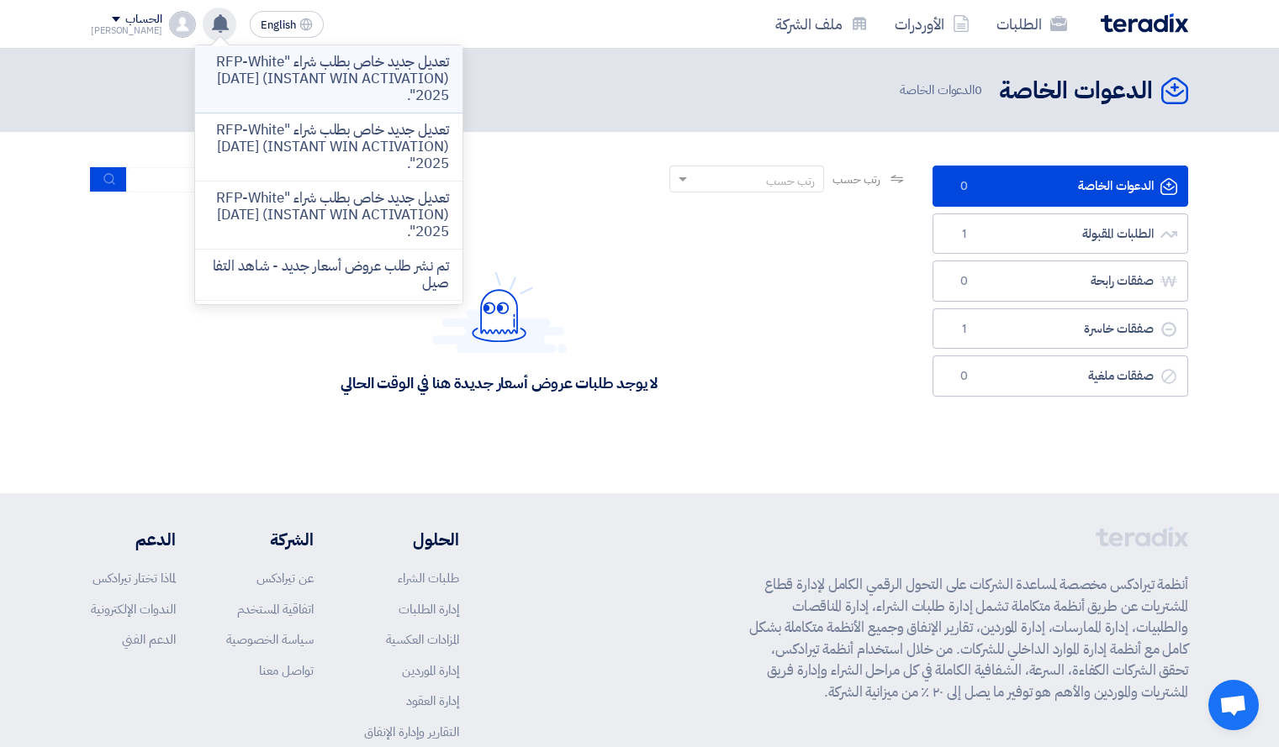
click at [363, 75] on p "تعديل جديد خاص بطلب شراء "RFP-White [DATE] (INSTANT WIN ACTIVATION) 2025"." at bounding box center [328, 79] width 240 height 50
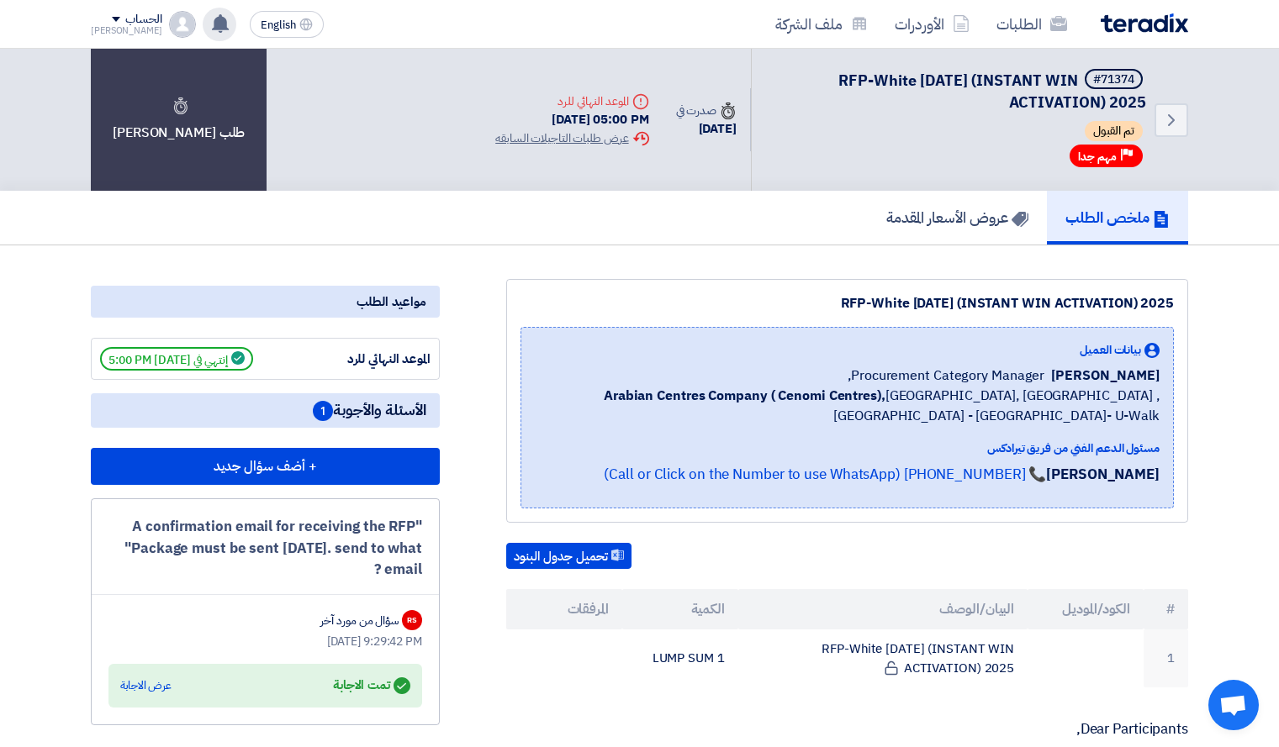
click at [211, 30] on icon at bounding box center [220, 23] width 18 height 18
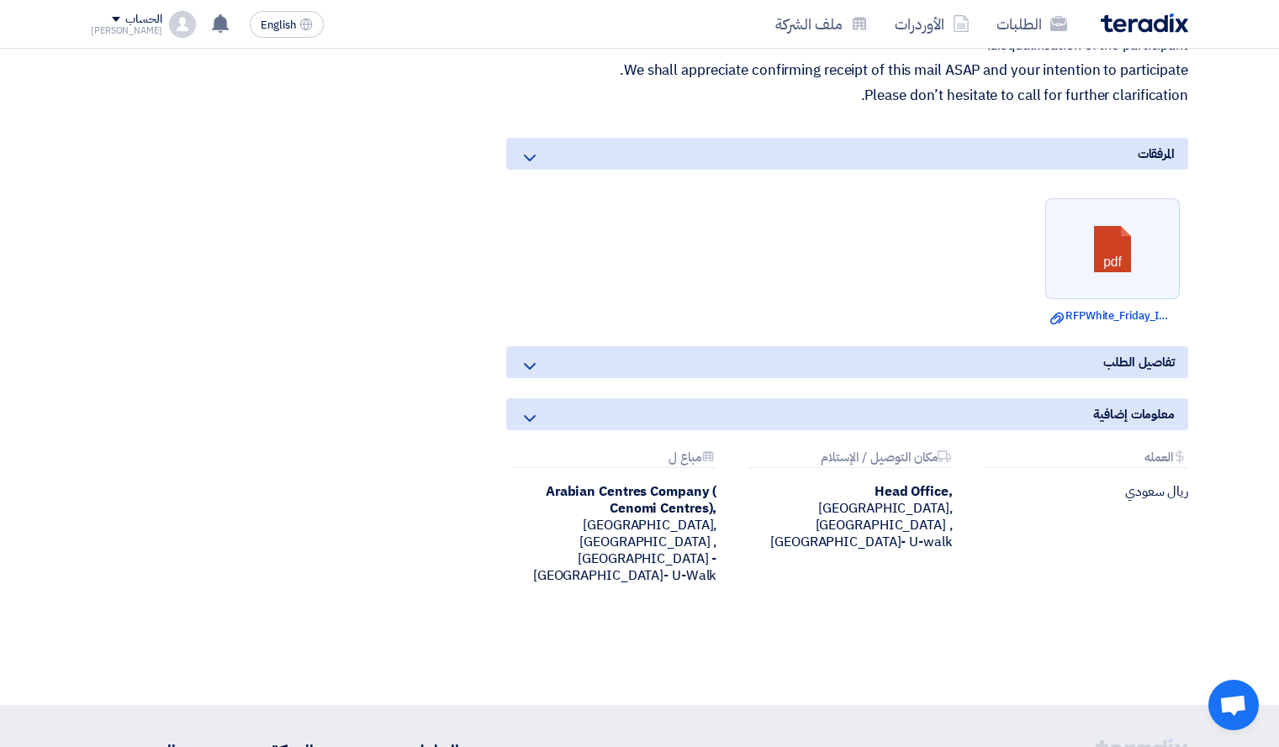
scroll to position [909, 0]
